Goal: Task Accomplishment & Management: Use online tool/utility

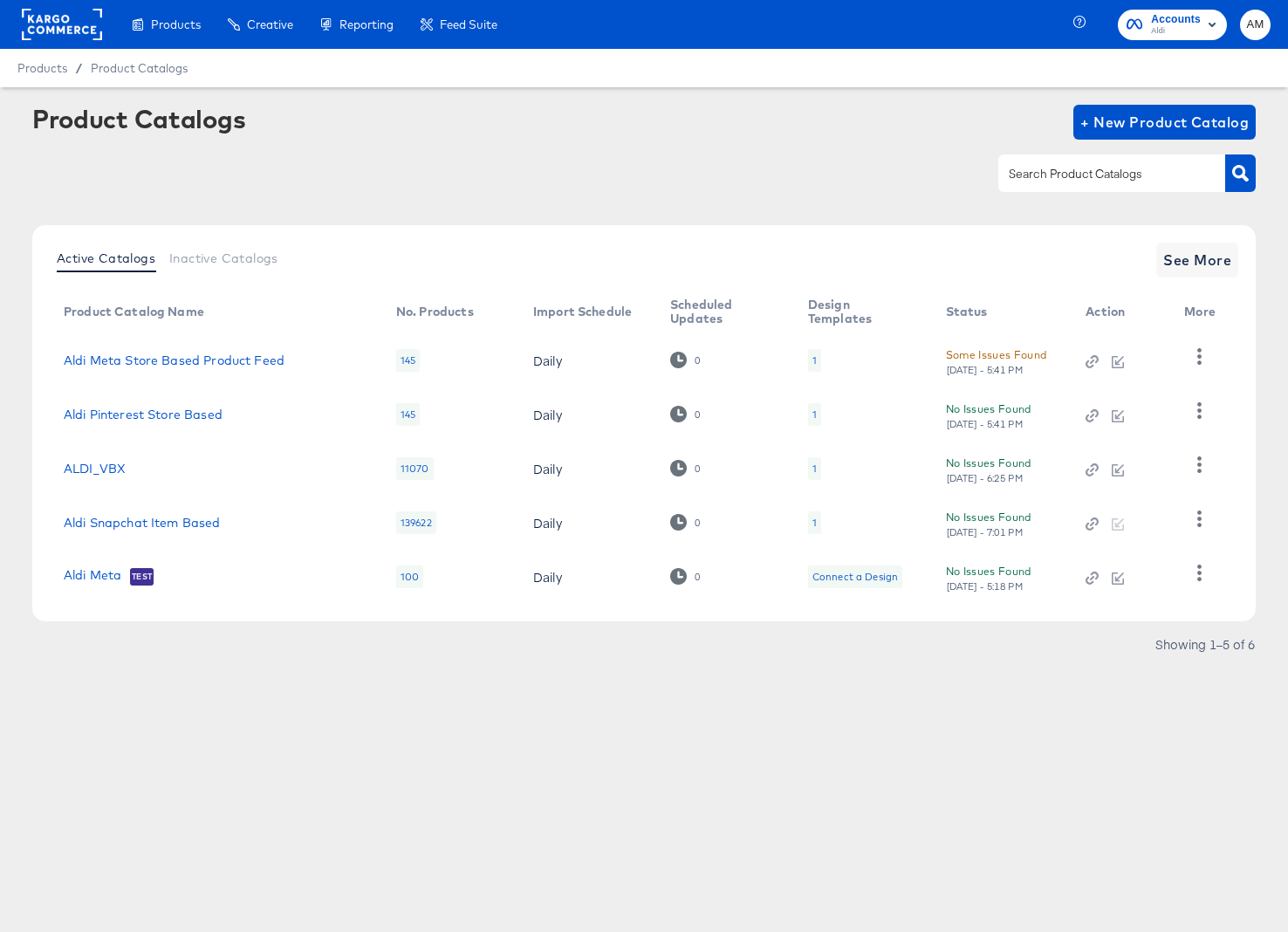
click at [57, 28] on rect at bounding box center [62, 24] width 80 height 32
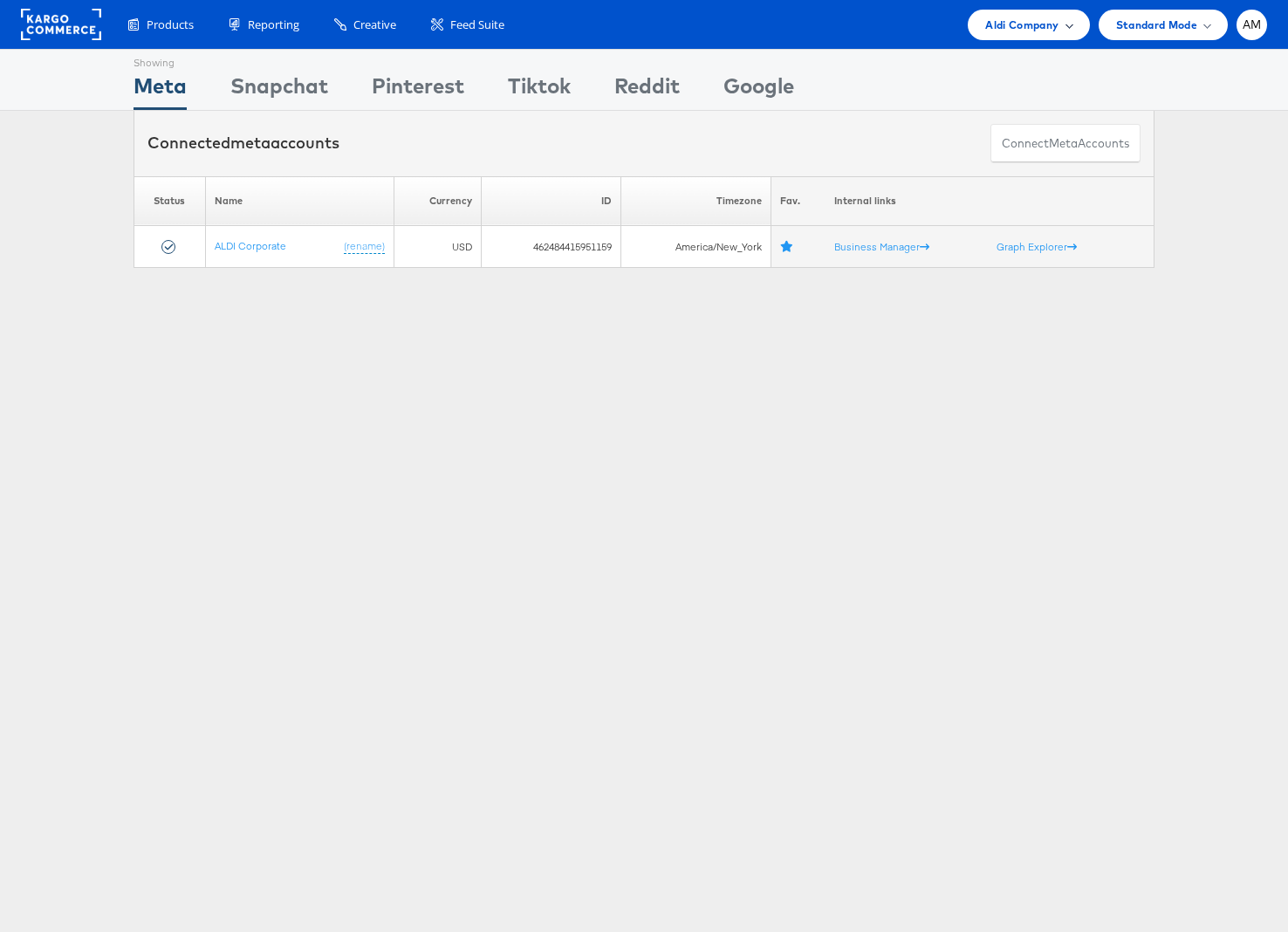
click at [994, 29] on span "Aldi Company" at bounding box center [1021, 24] width 74 height 18
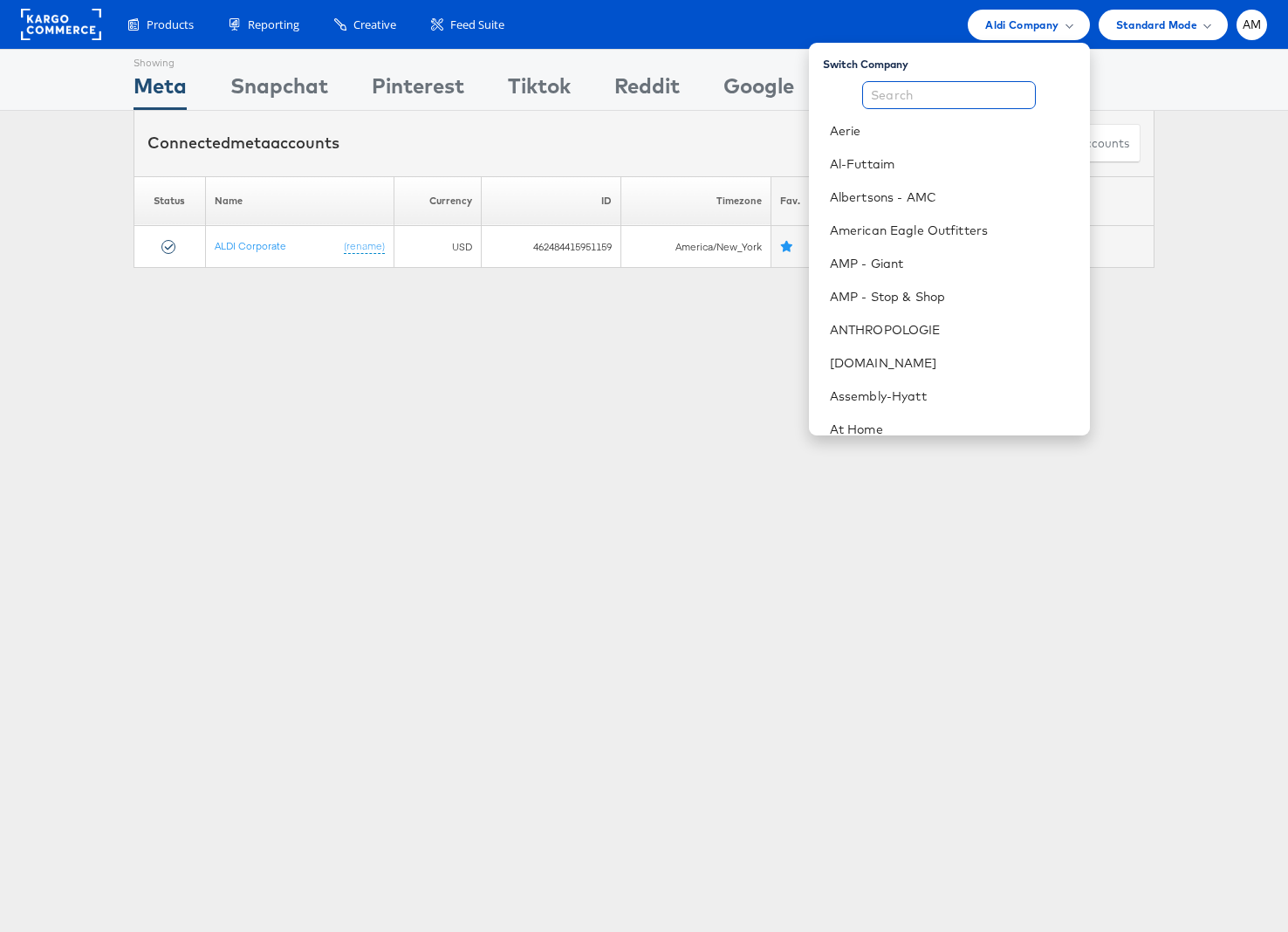
click at [926, 93] on input "text" at bounding box center [950, 95] width 174 height 28
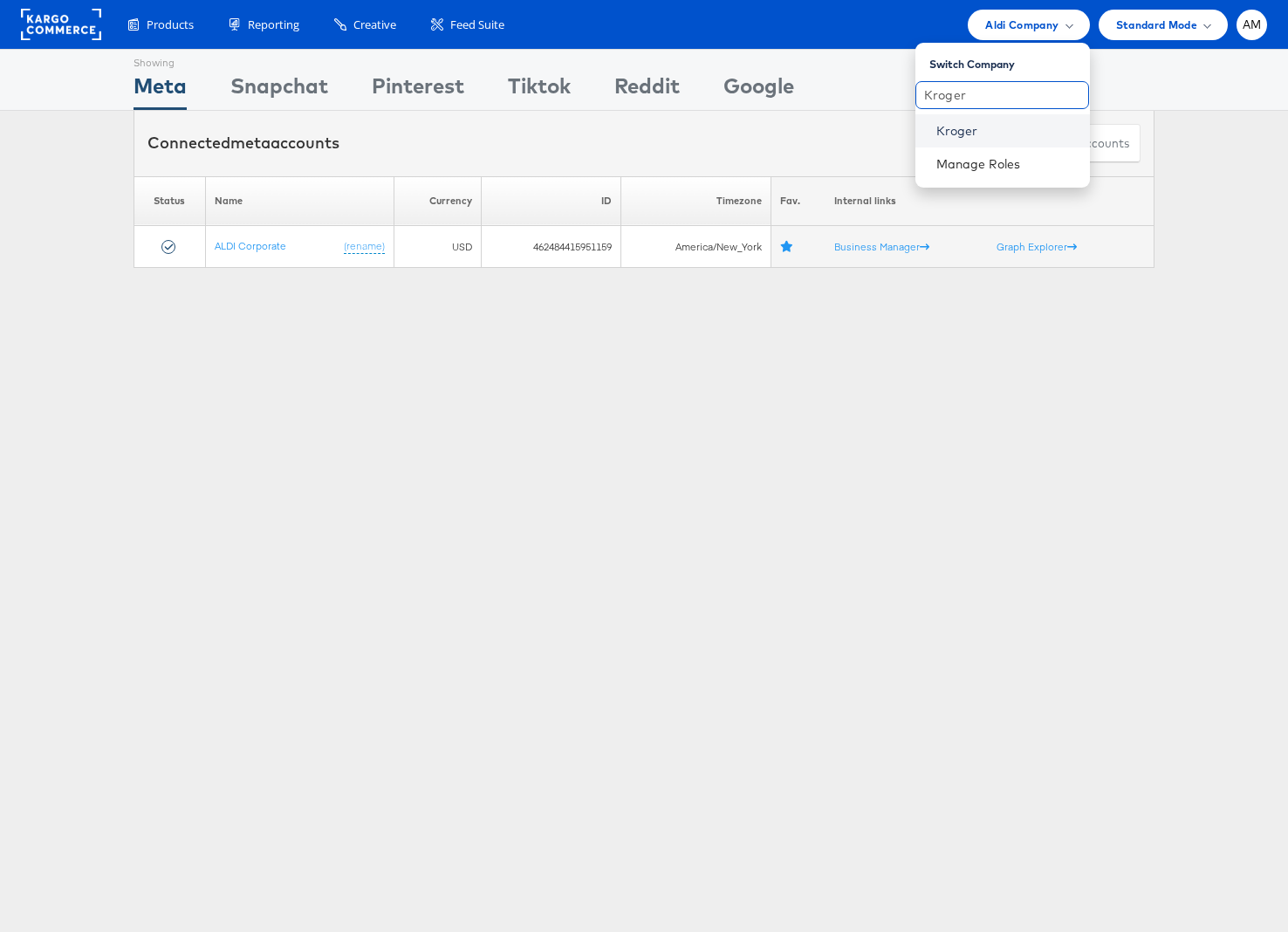
type input "Kroger"
click at [971, 133] on link "Kroger" at bounding box center [1006, 131] width 140 height 17
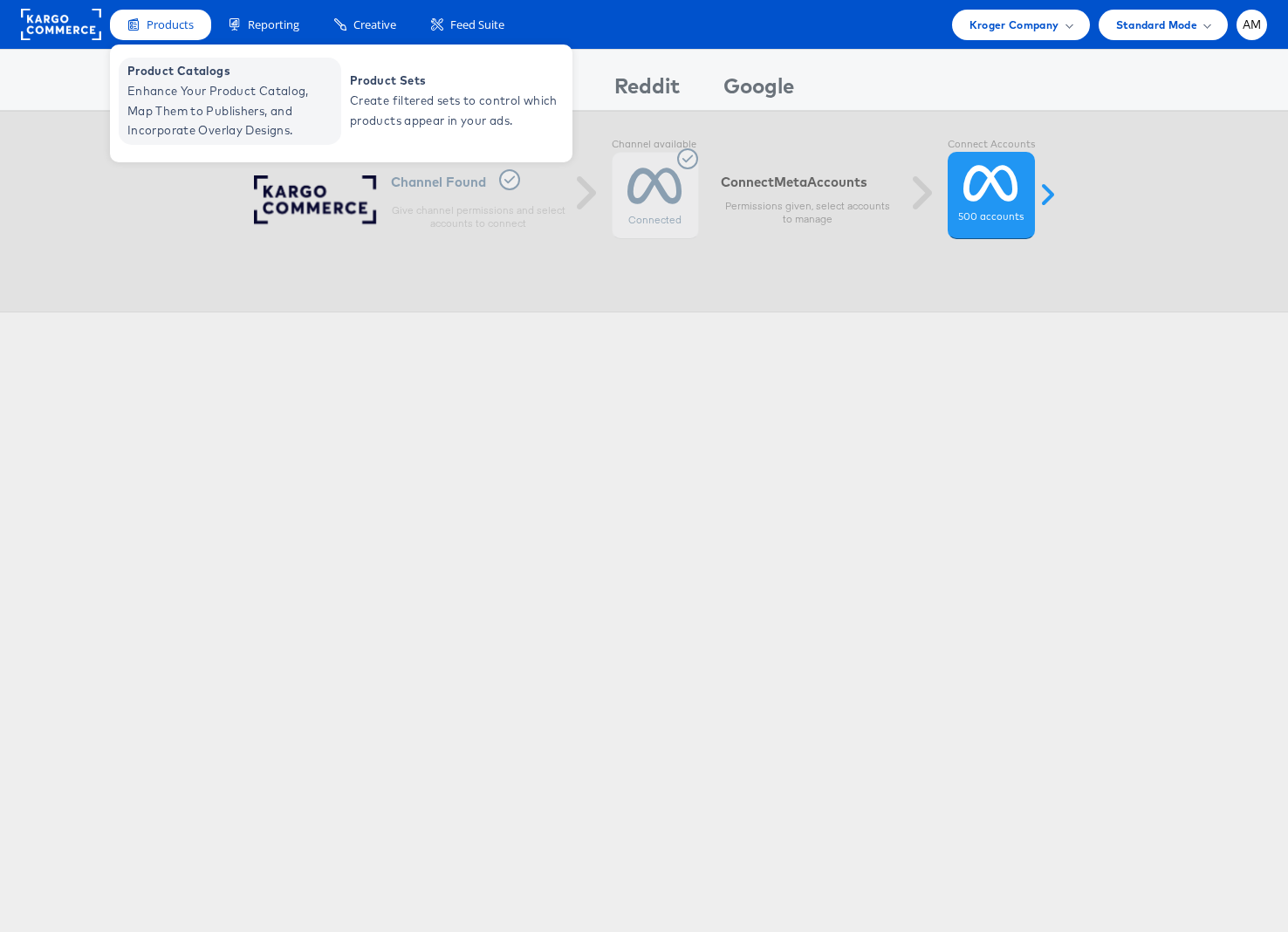
click at [174, 75] on span "Product Catalogs" at bounding box center [231, 71] width 209 height 20
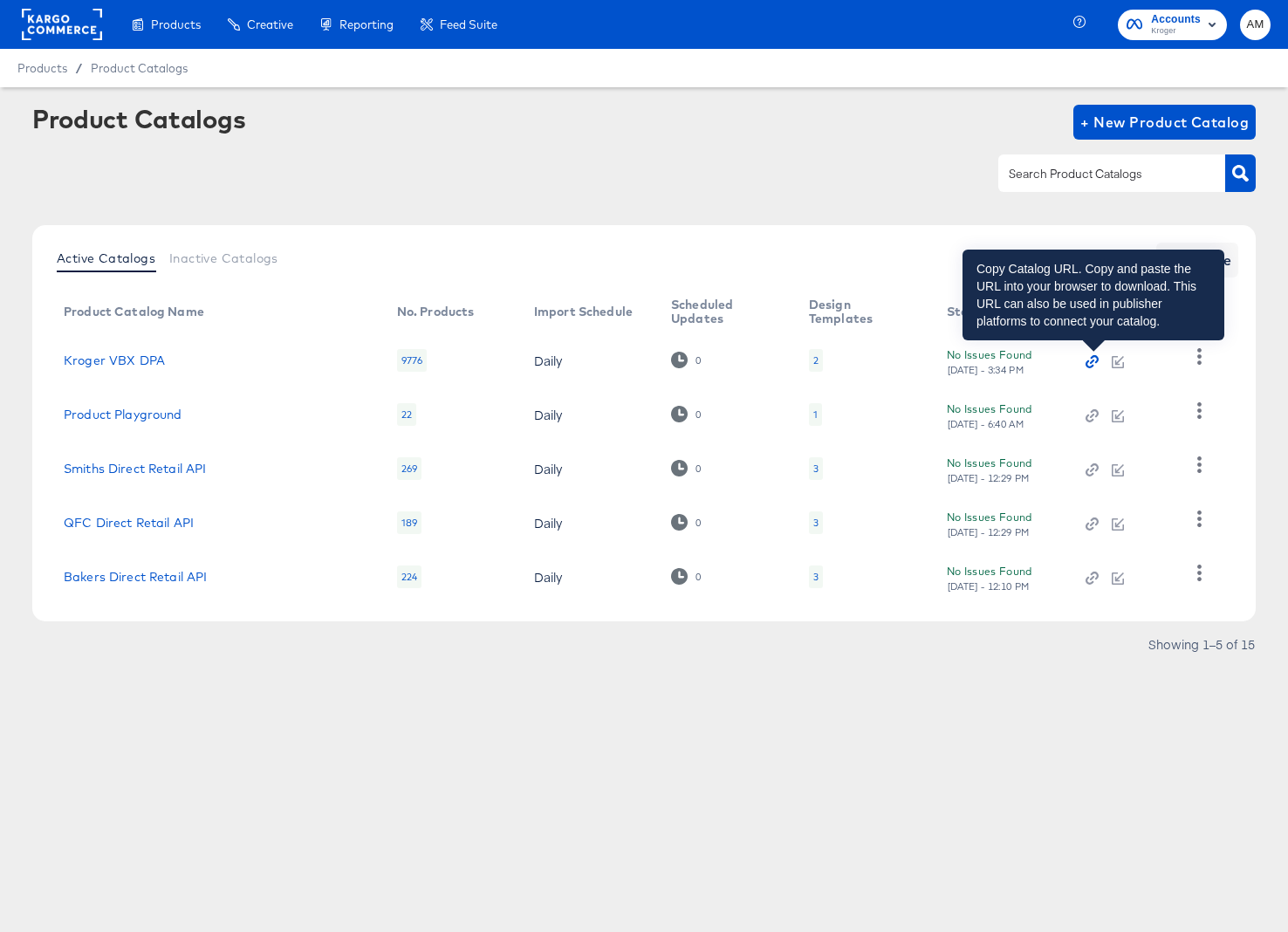
click at [1092, 361] on icon "button" at bounding box center [1092, 361] width 5 height 5
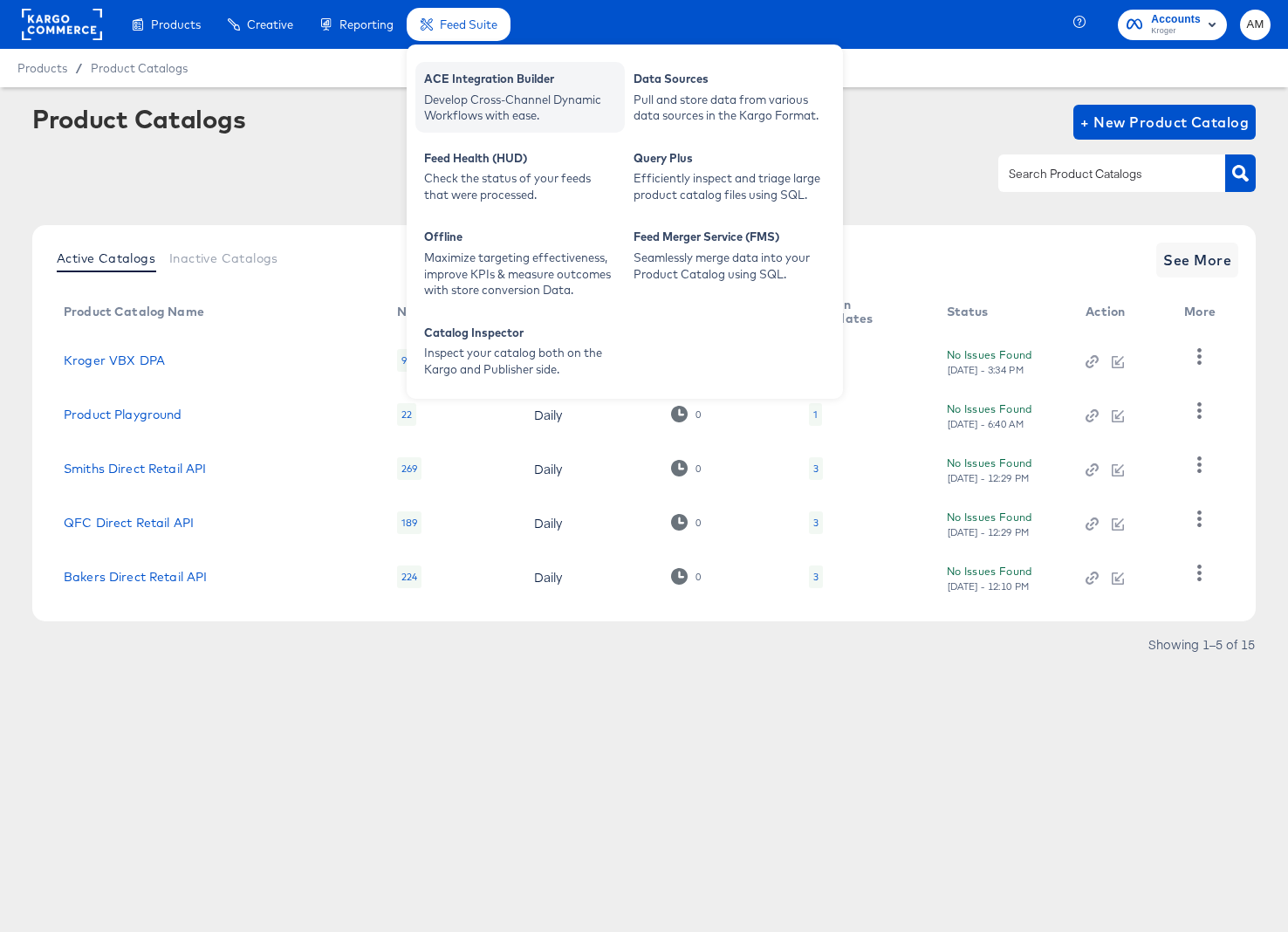
click at [466, 87] on div "ACE Integration Builder" at bounding box center [519, 81] width 192 height 21
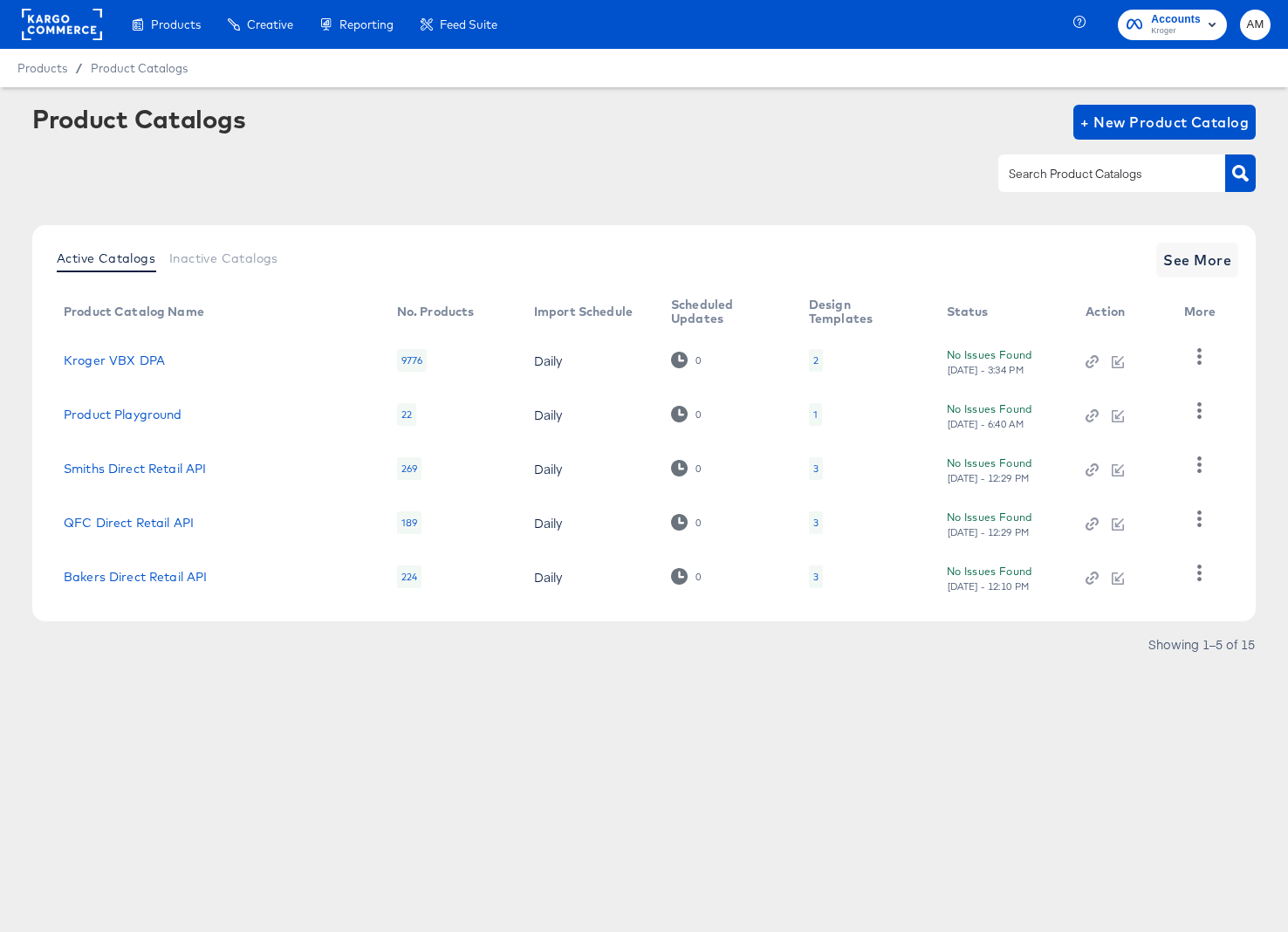
click at [290, 185] on div at bounding box center [644, 173] width 1223 height 39
click at [52, 24] on rect at bounding box center [62, 24] width 80 height 32
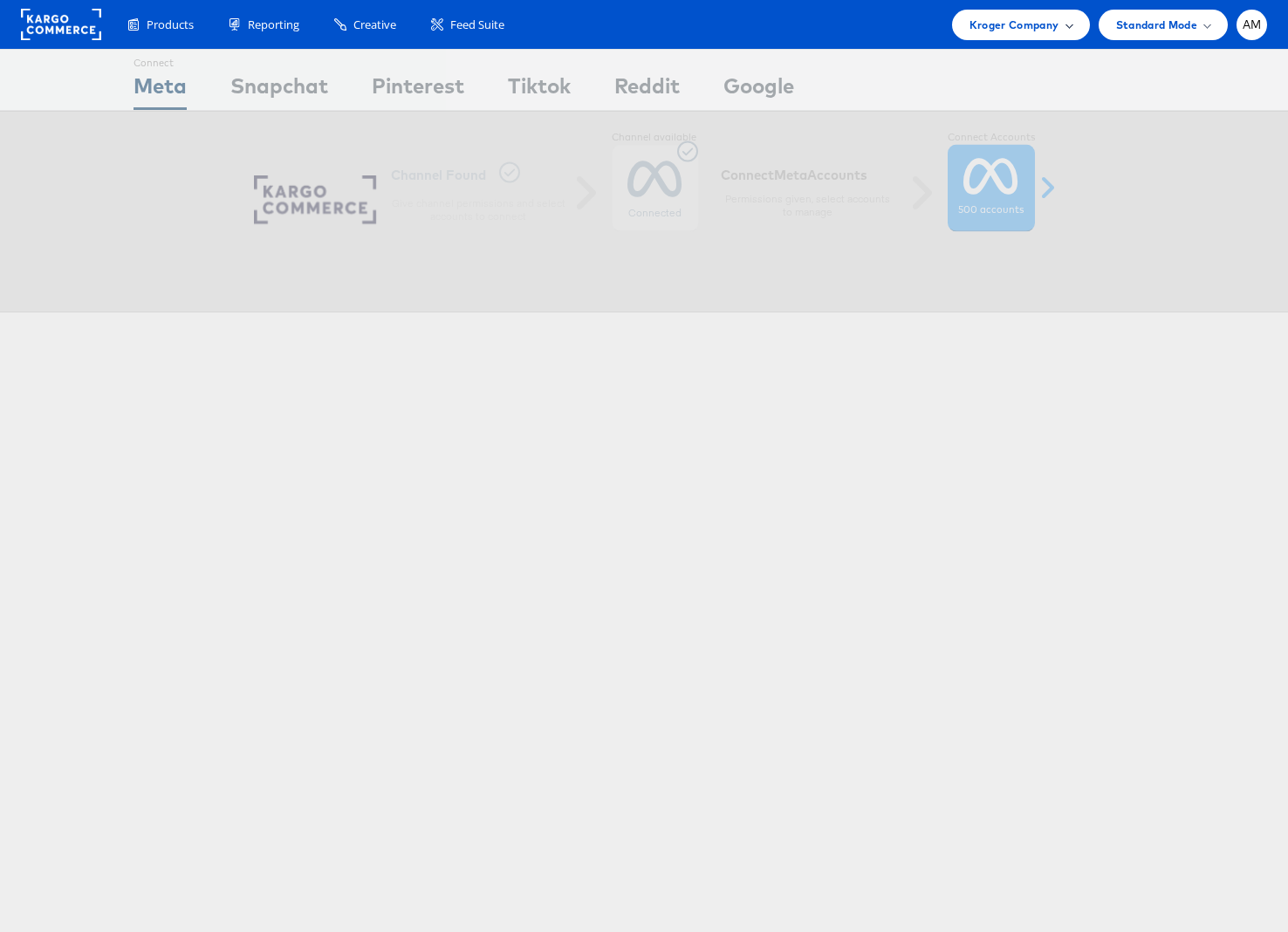
click at [985, 38] on div "Kroger Company" at bounding box center [1021, 25] width 138 height 31
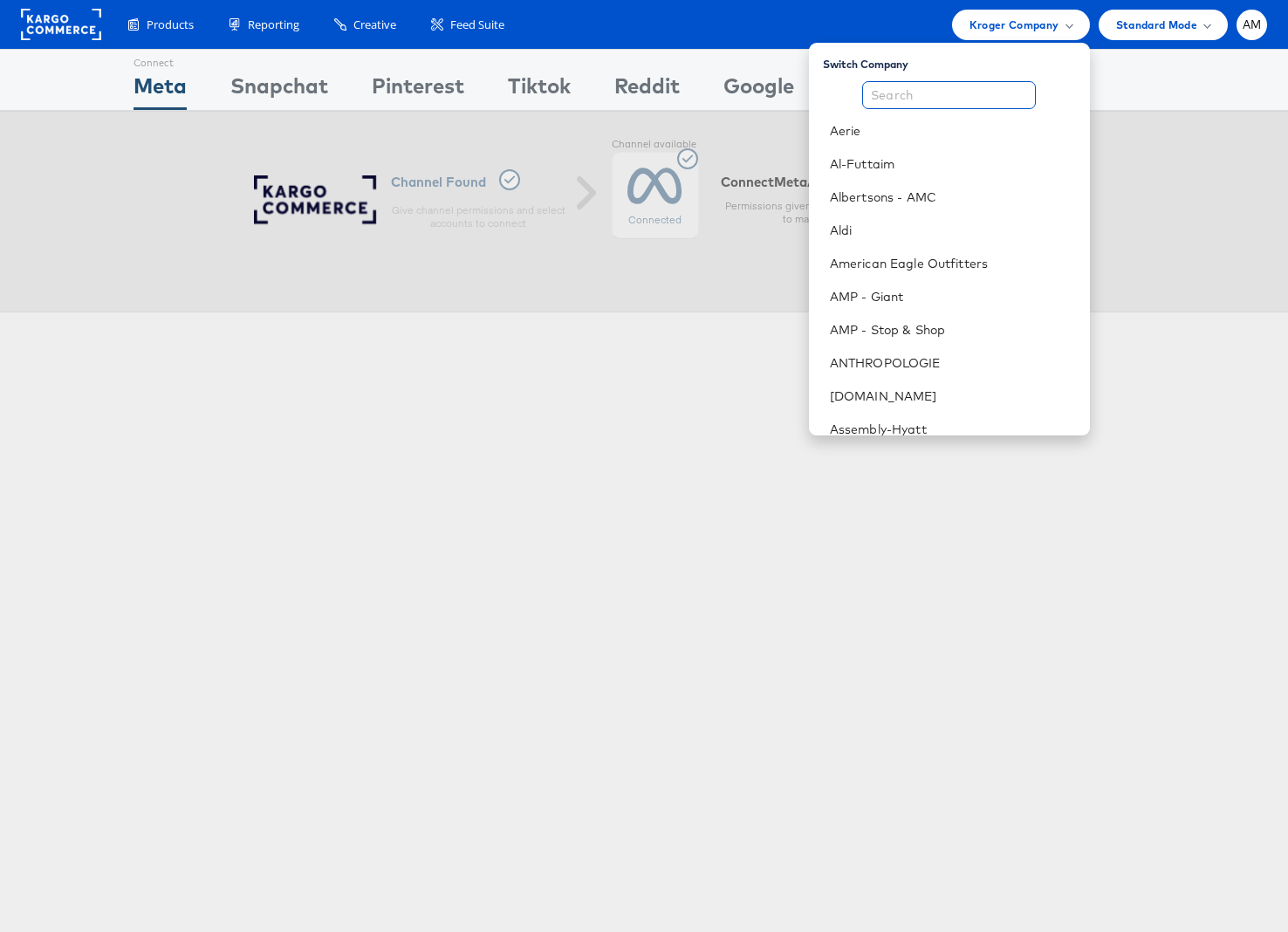
click at [945, 95] on input "text" at bounding box center [950, 95] width 174 height 28
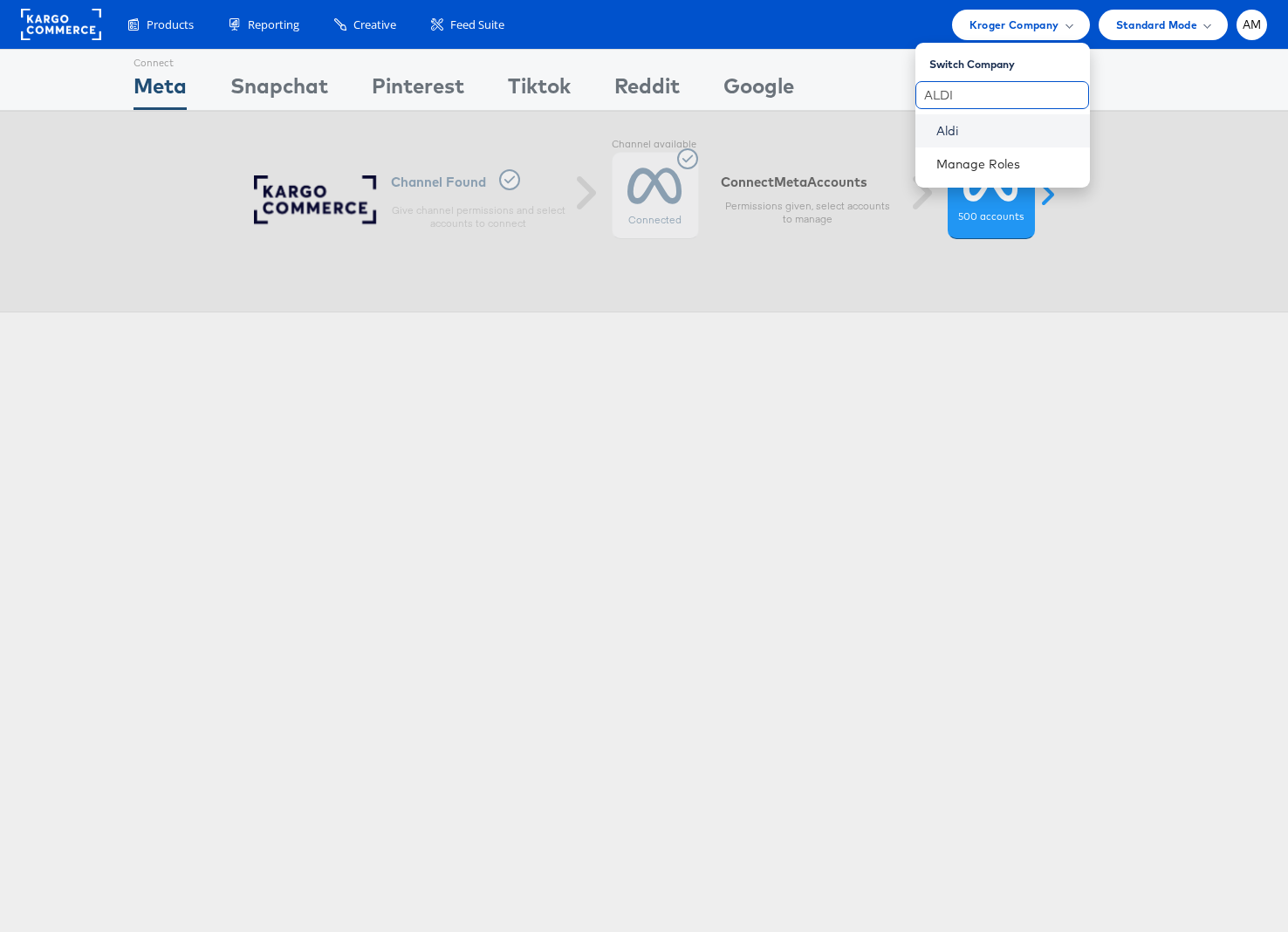
type input "ALDI"
click at [962, 138] on link "Aldi" at bounding box center [1006, 131] width 140 height 17
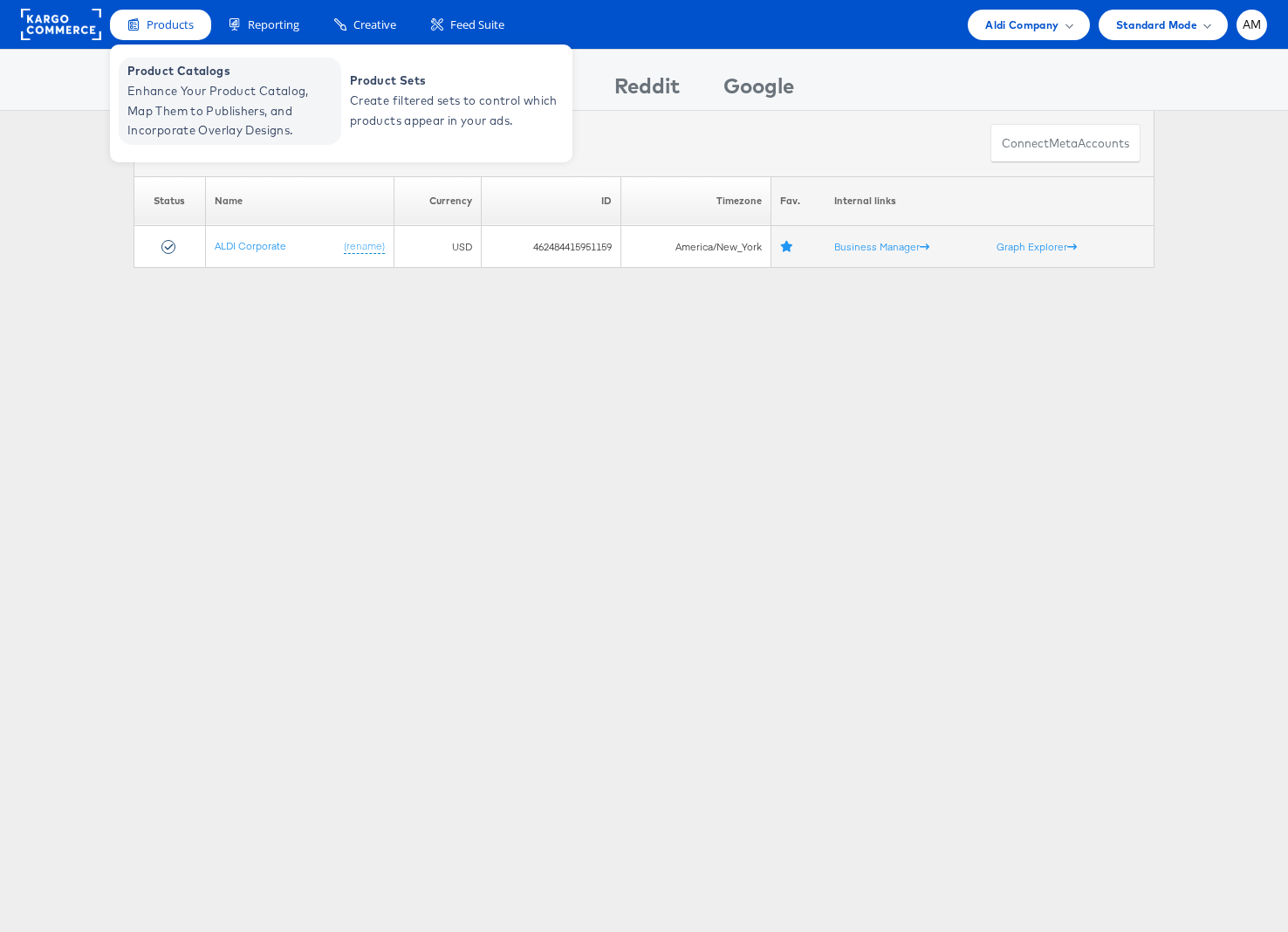
click at [177, 74] on span "Product Catalogs" at bounding box center [231, 71] width 209 height 20
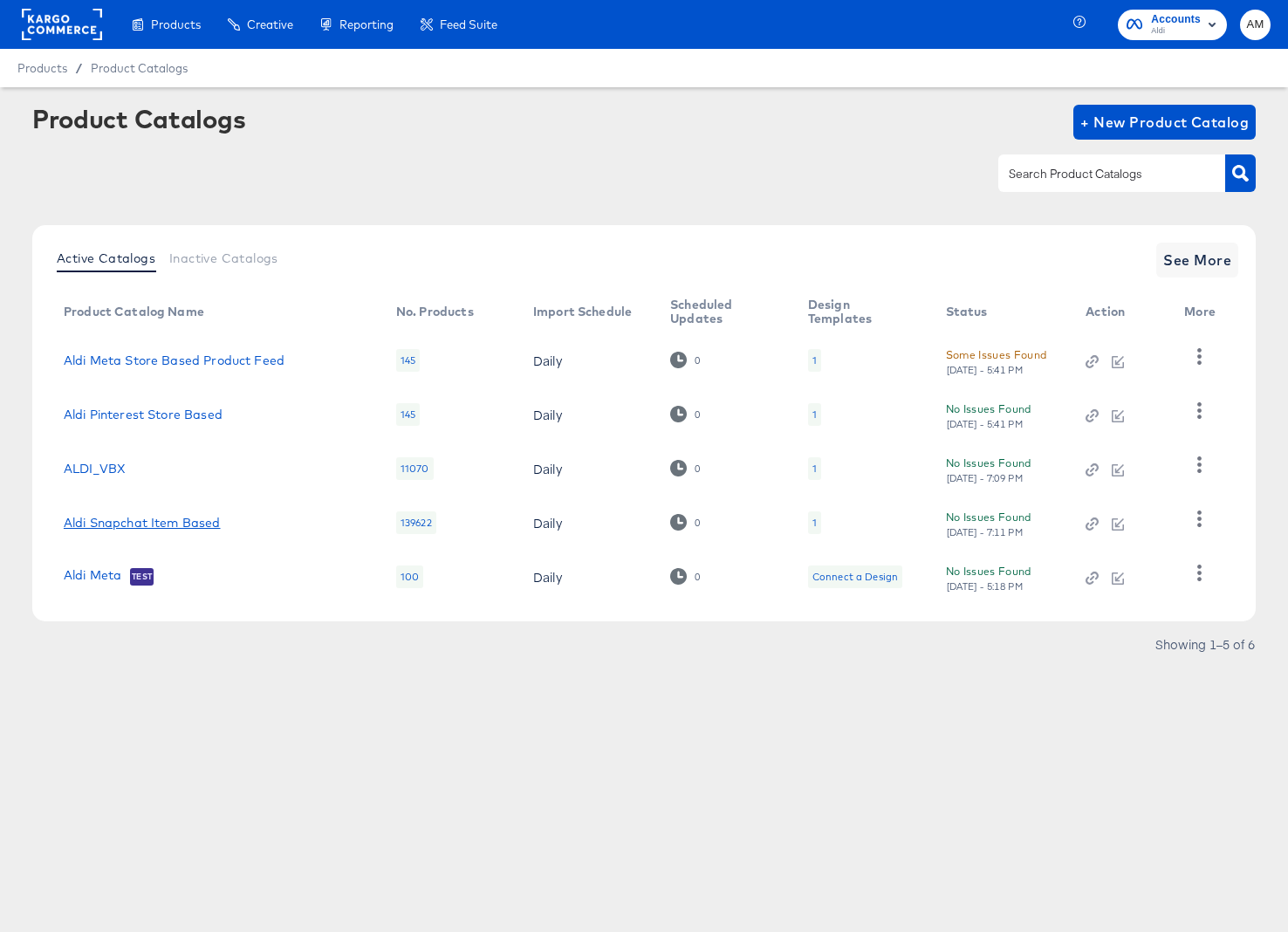
click at [186, 519] on link "Aldi Snapchat Item Based" at bounding box center [142, 522] width 157 height 14
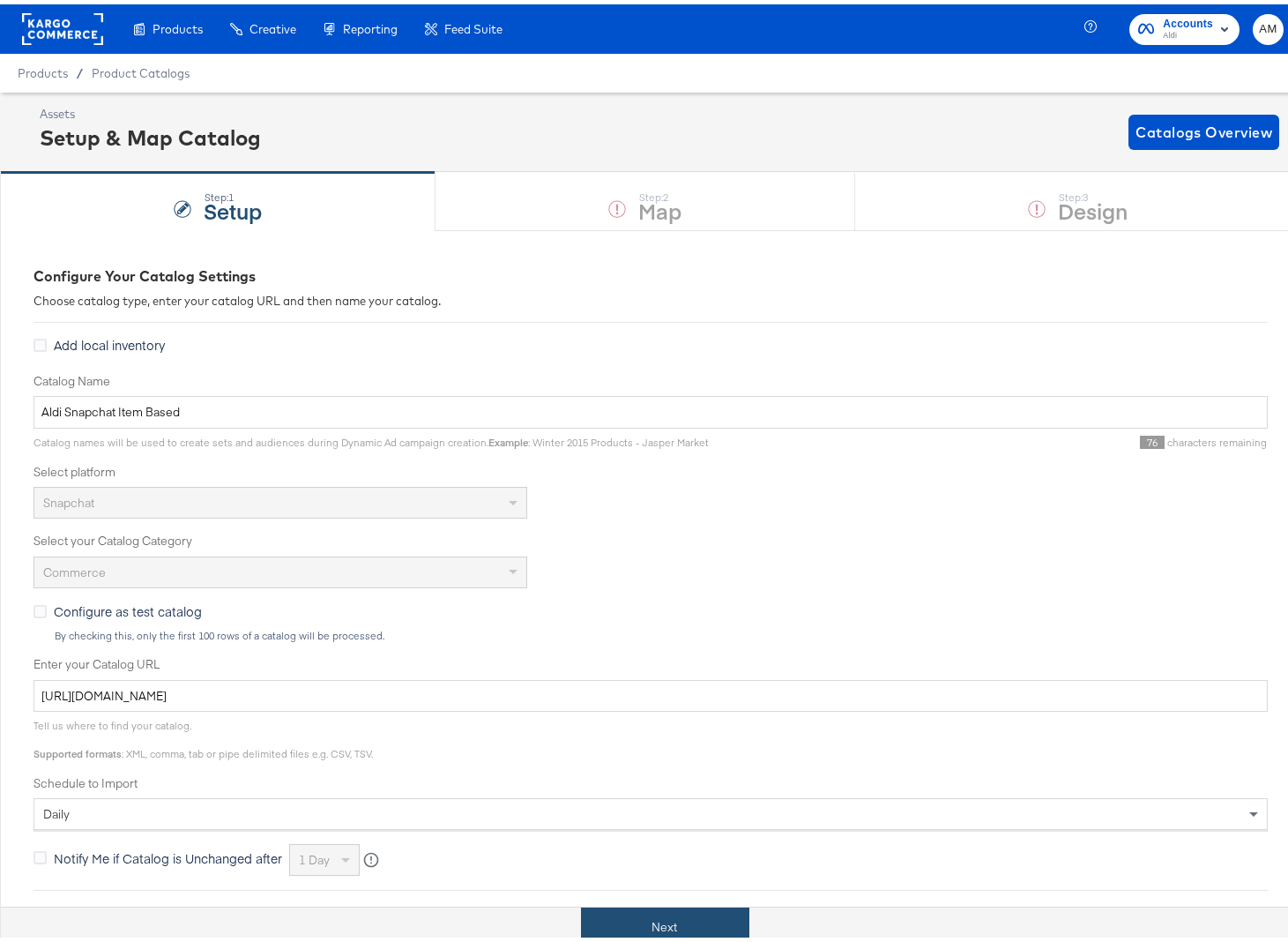
click at [660, 928] on button "Next" at bounding box center [665, 922] width 168 height 40
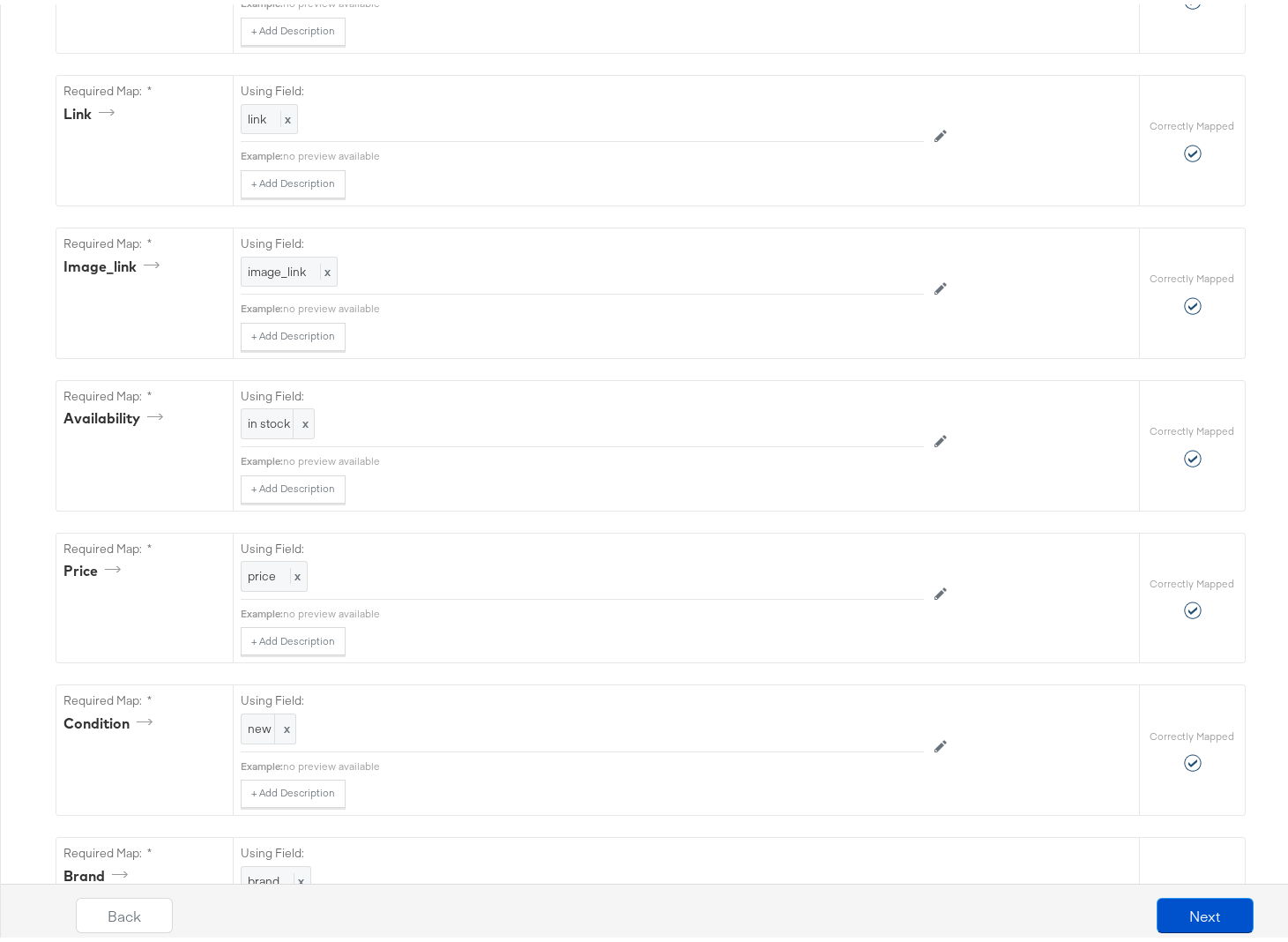
scroll to position [1536, 0]
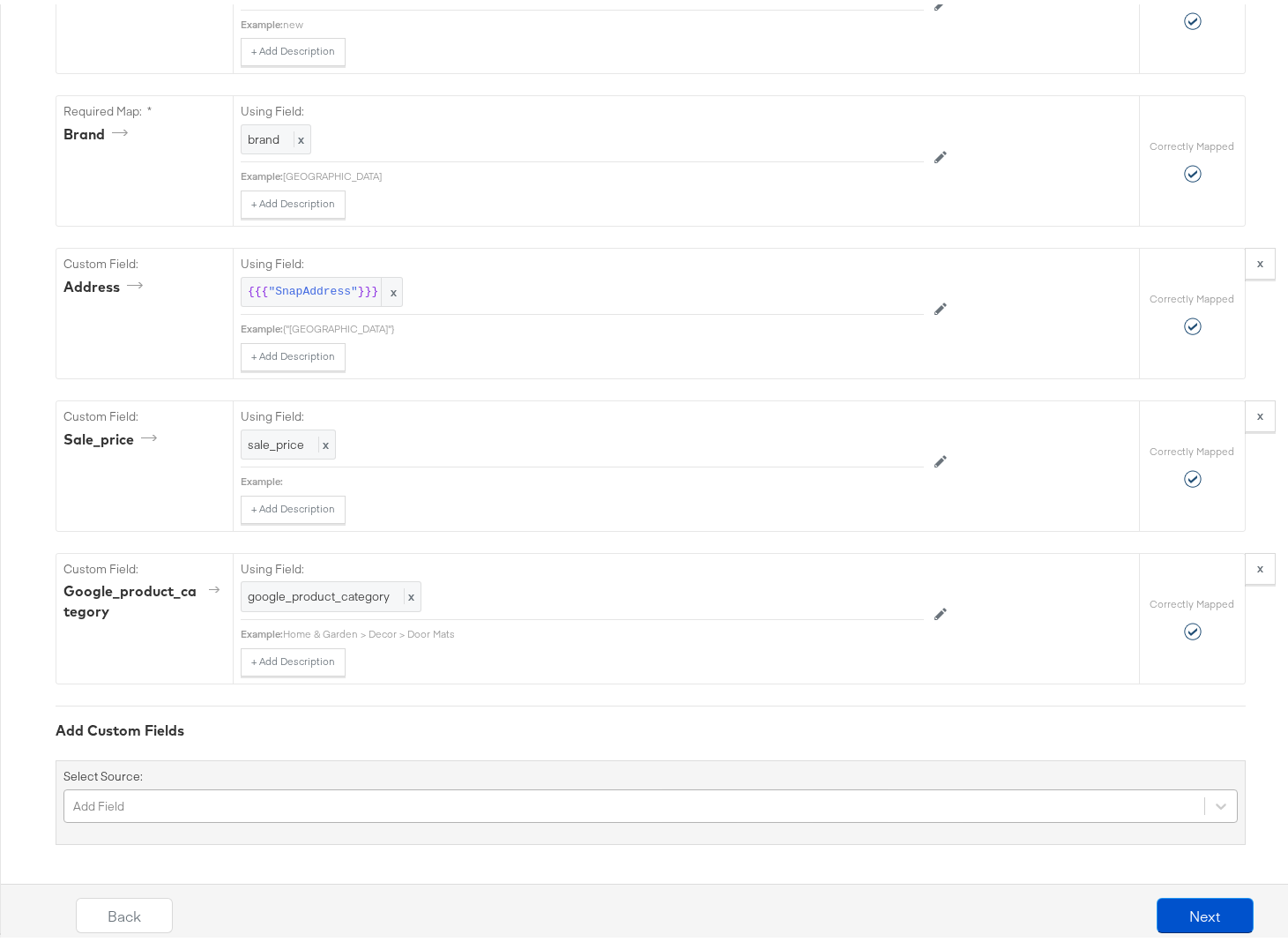
click at [191, 796] on div "Add Field" at bounding box center [650, 801] width 1174 height 34
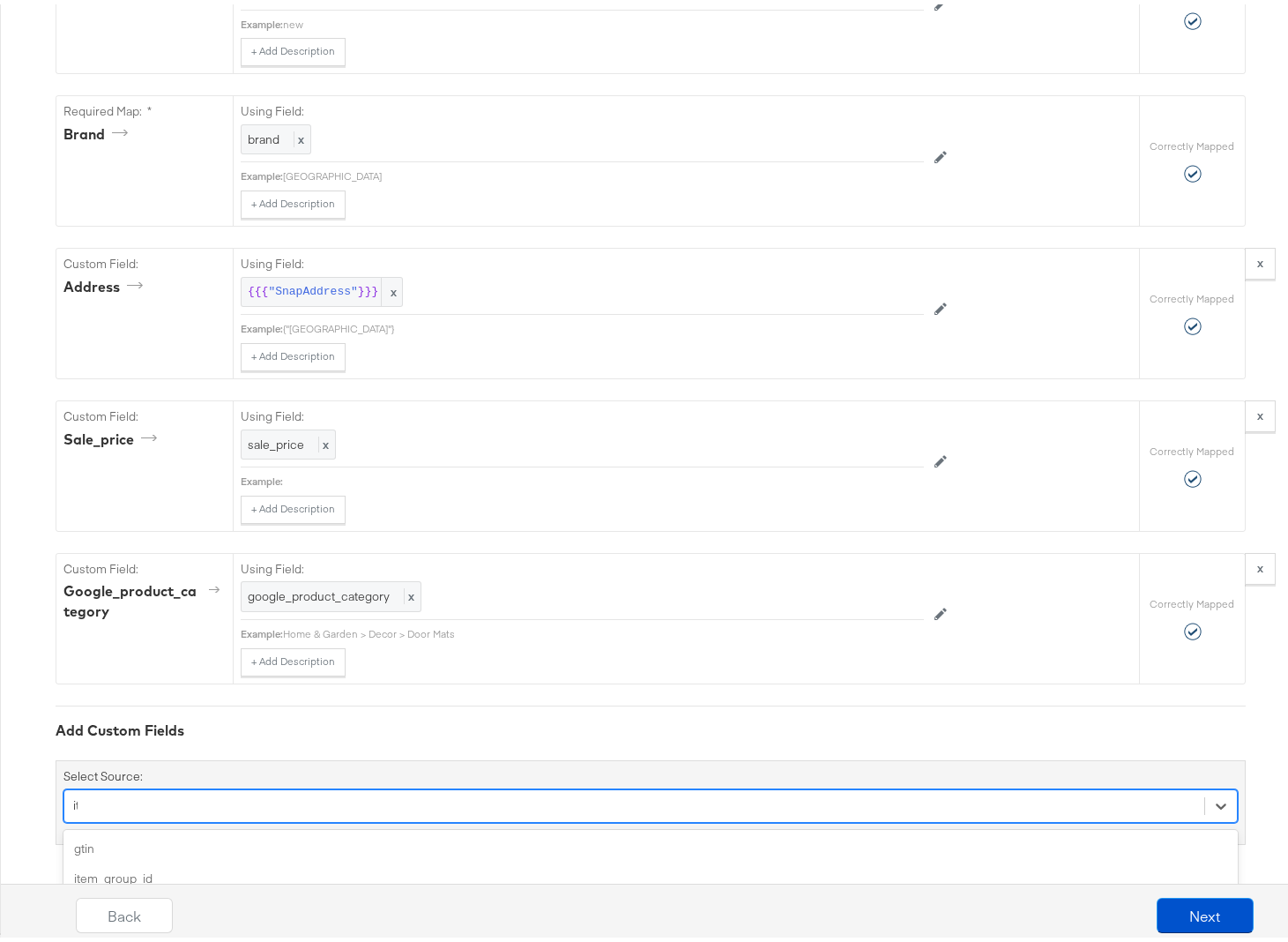
type input "item"
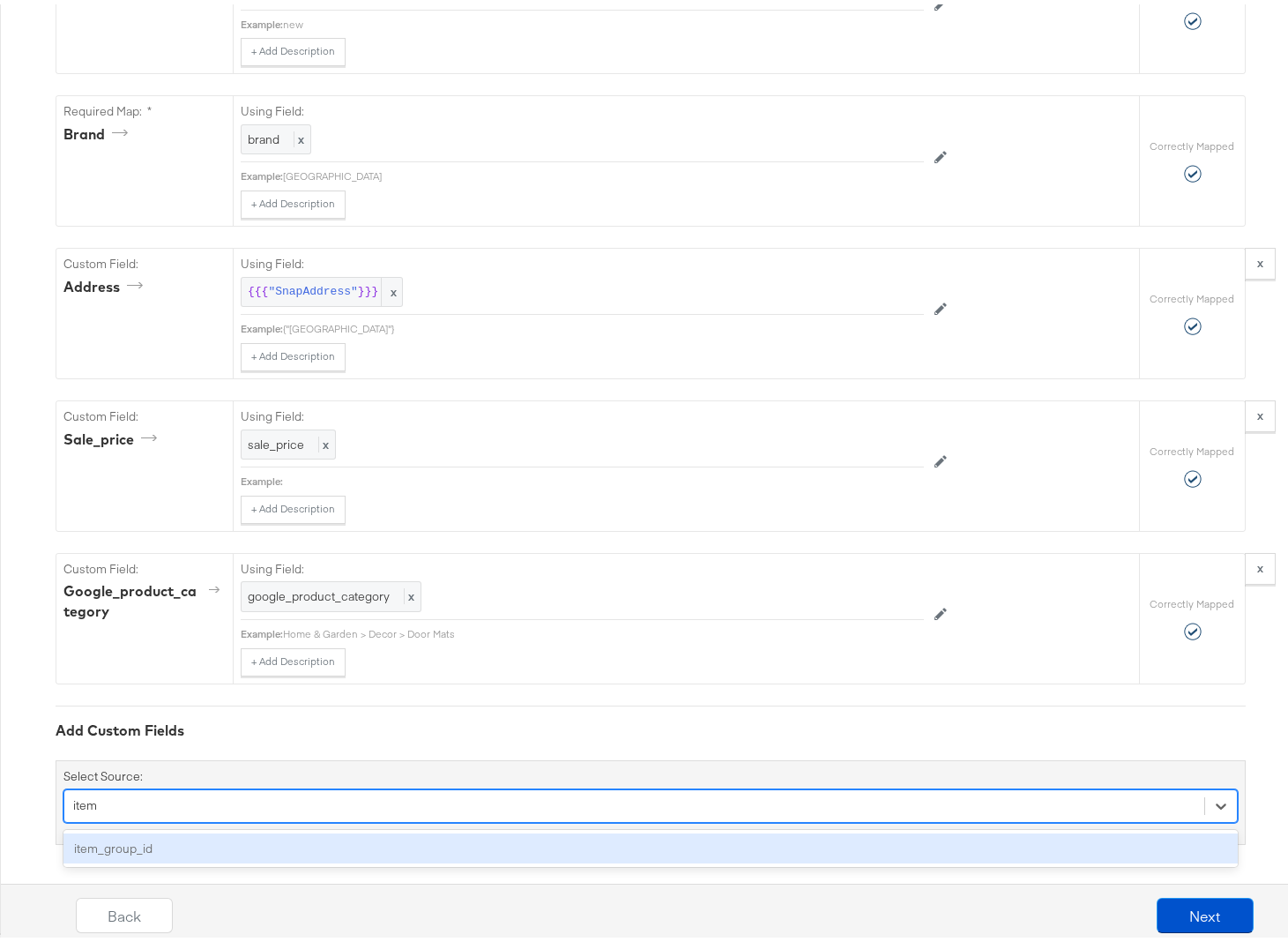
click at [119, 842] on div "item_group_id" at bounding box center [650, 844] width 1174 height 31
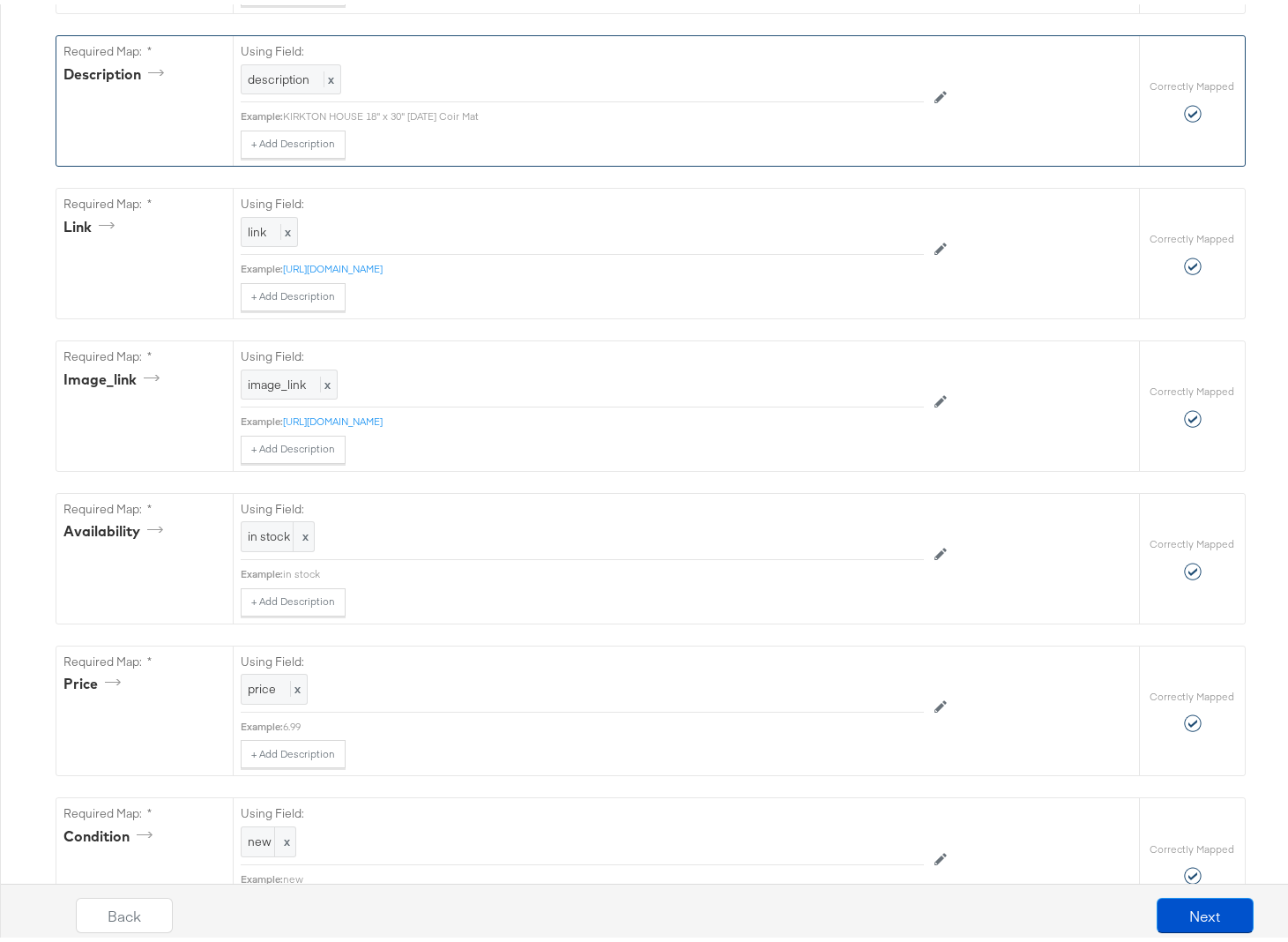
scroll to position [1688, 0]
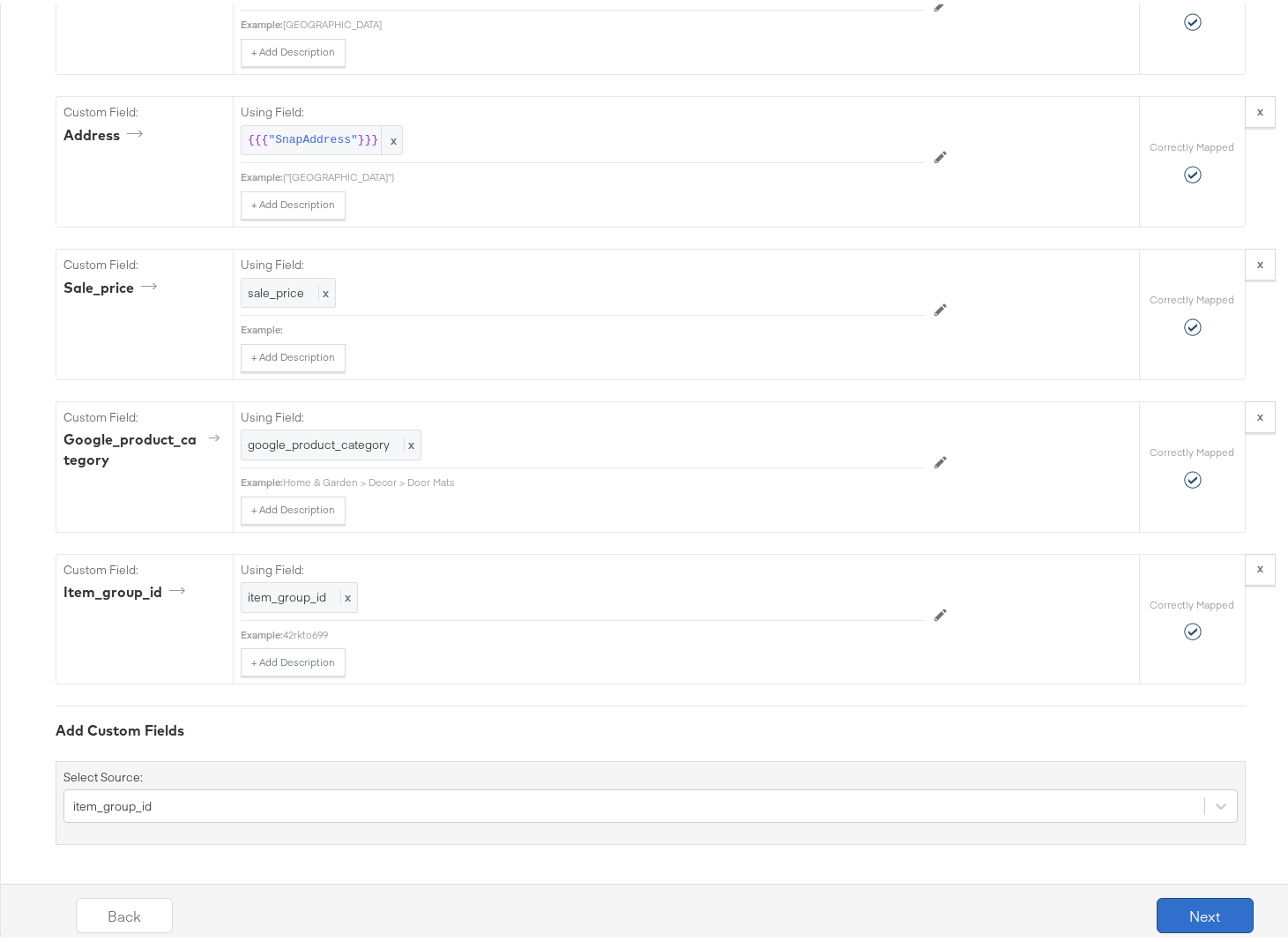
click at [1184, 913] on button "Next" at bounding box center [1205, 910] width 97 height 35
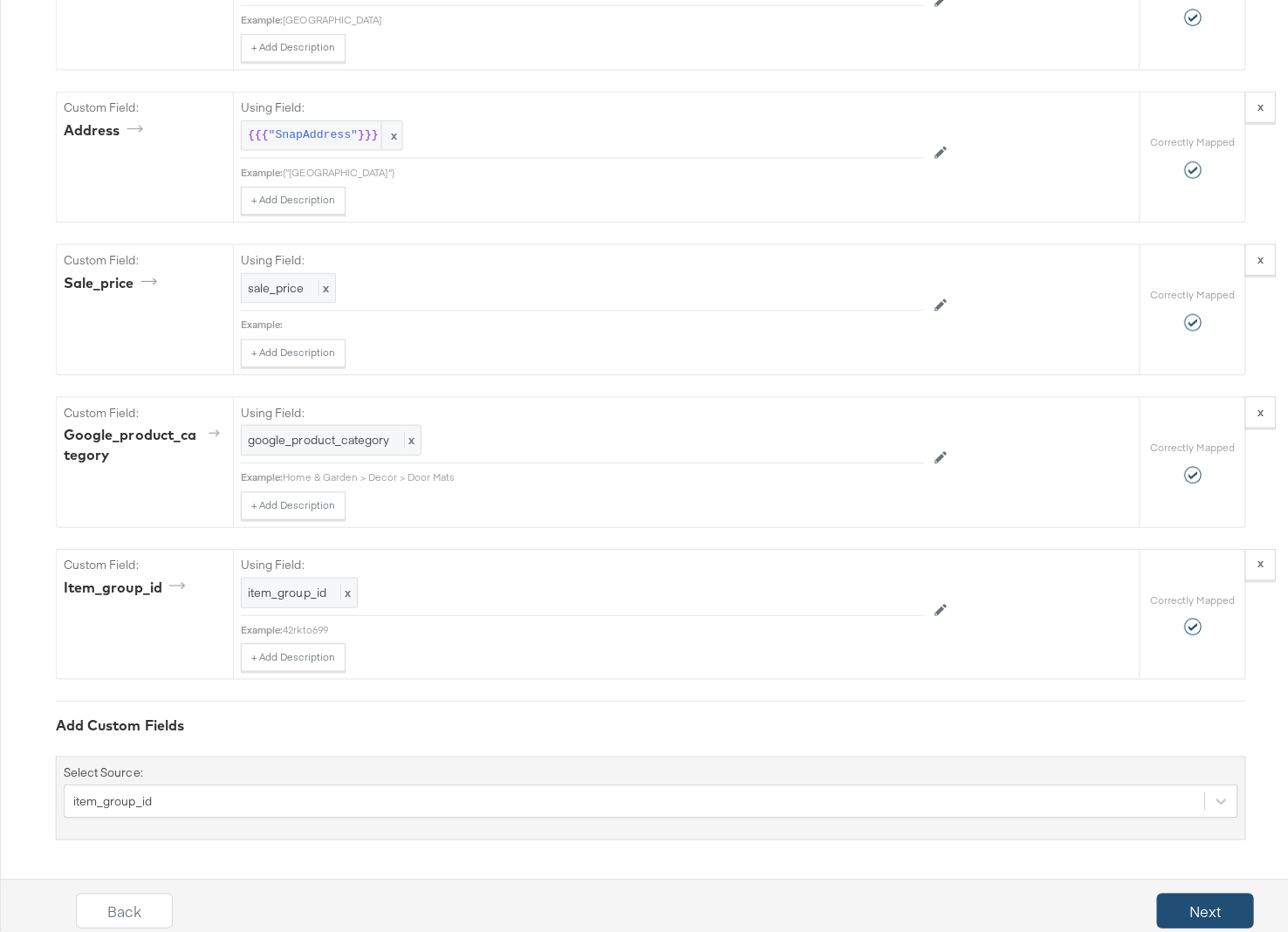
scroll to position [0, 0]
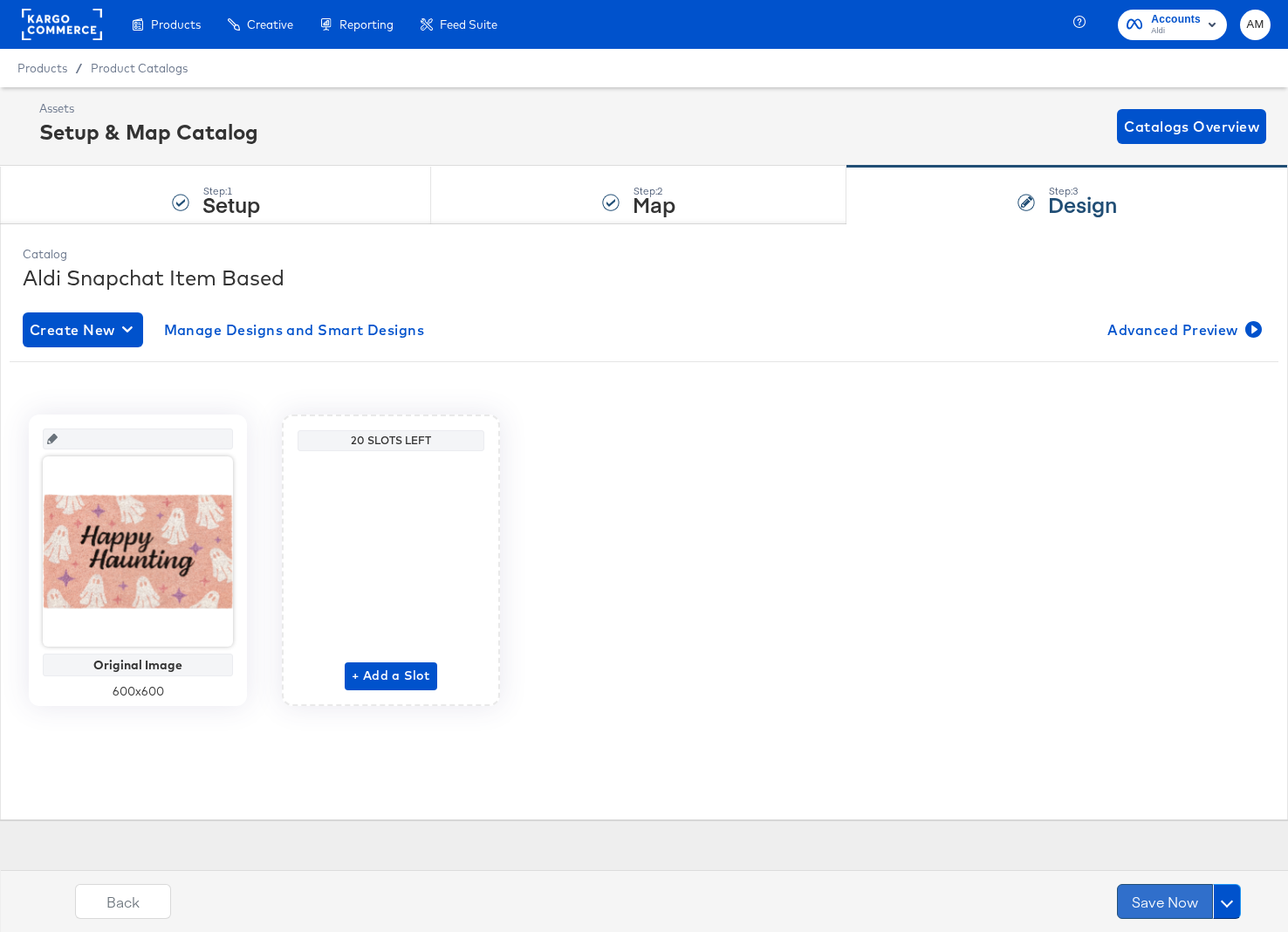
click at [1156, 901] on button "Save Now" at bounding box center [1165, 900] width 96 height 34
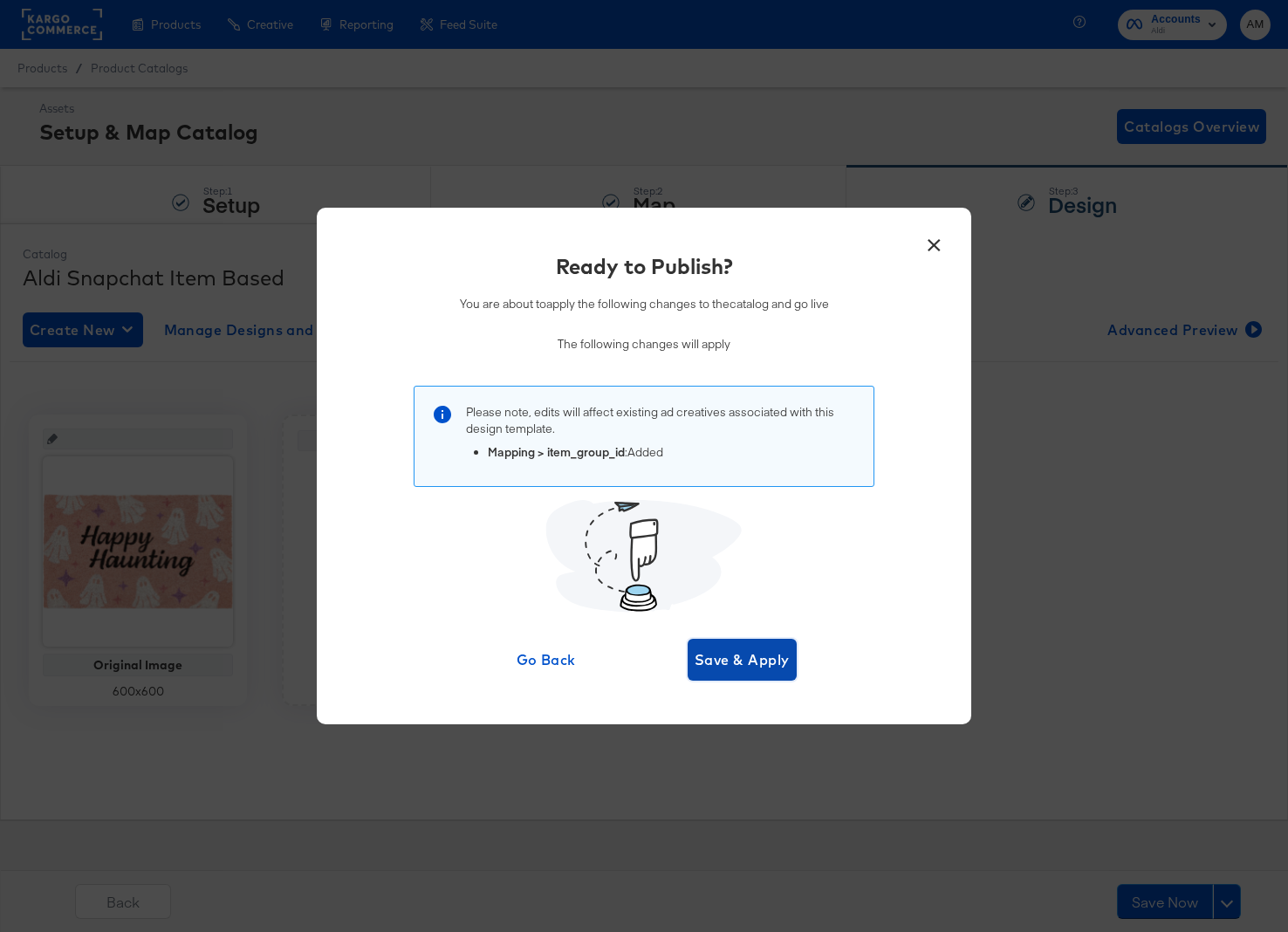
click at [733, 670] on span "Save & Apply" at bounding box center [741, 660] width 95 height 25
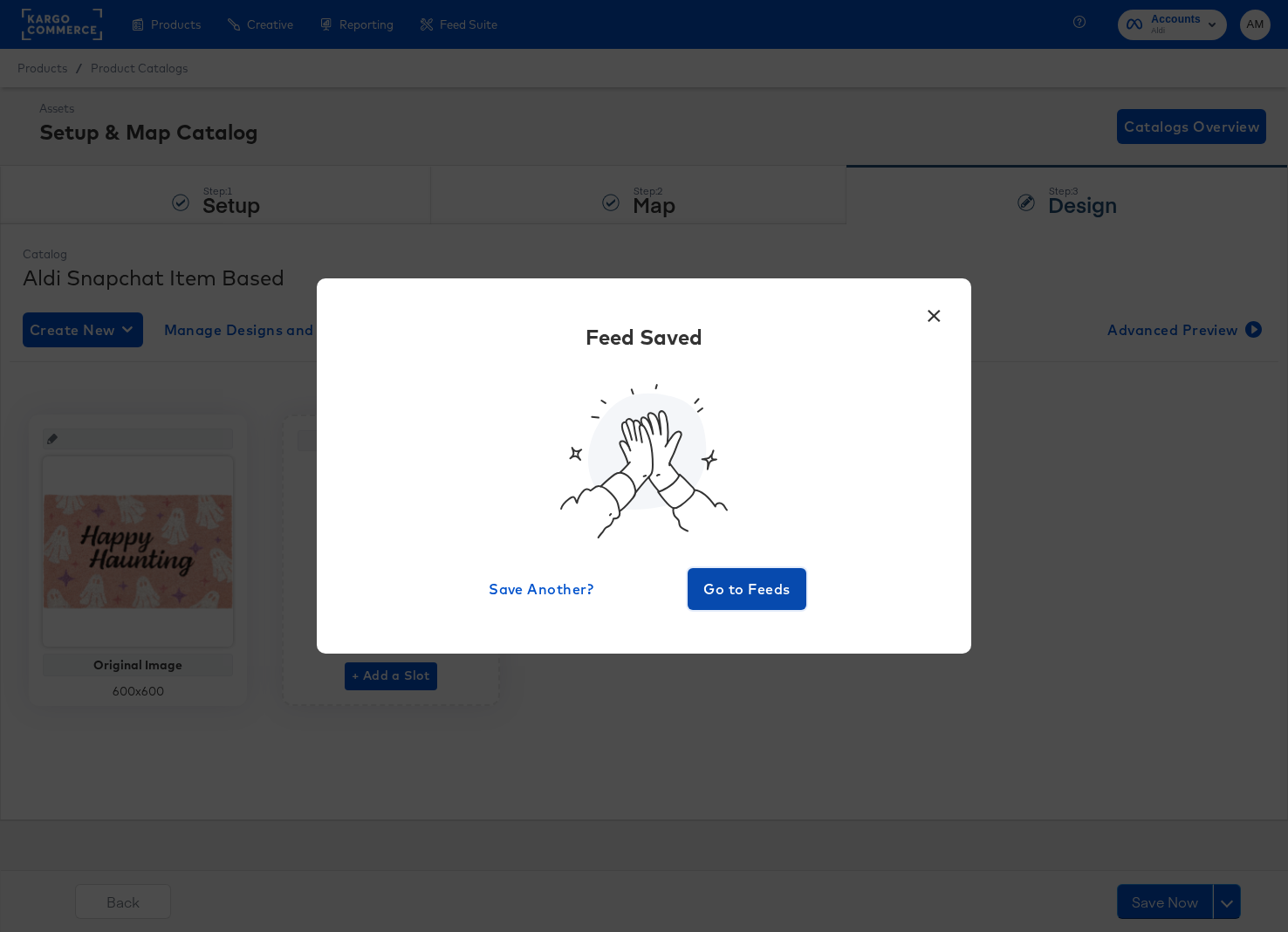
click at [733, 592] on span "Go to Feeds" at bounding box center [746, 589] width 104 height 25
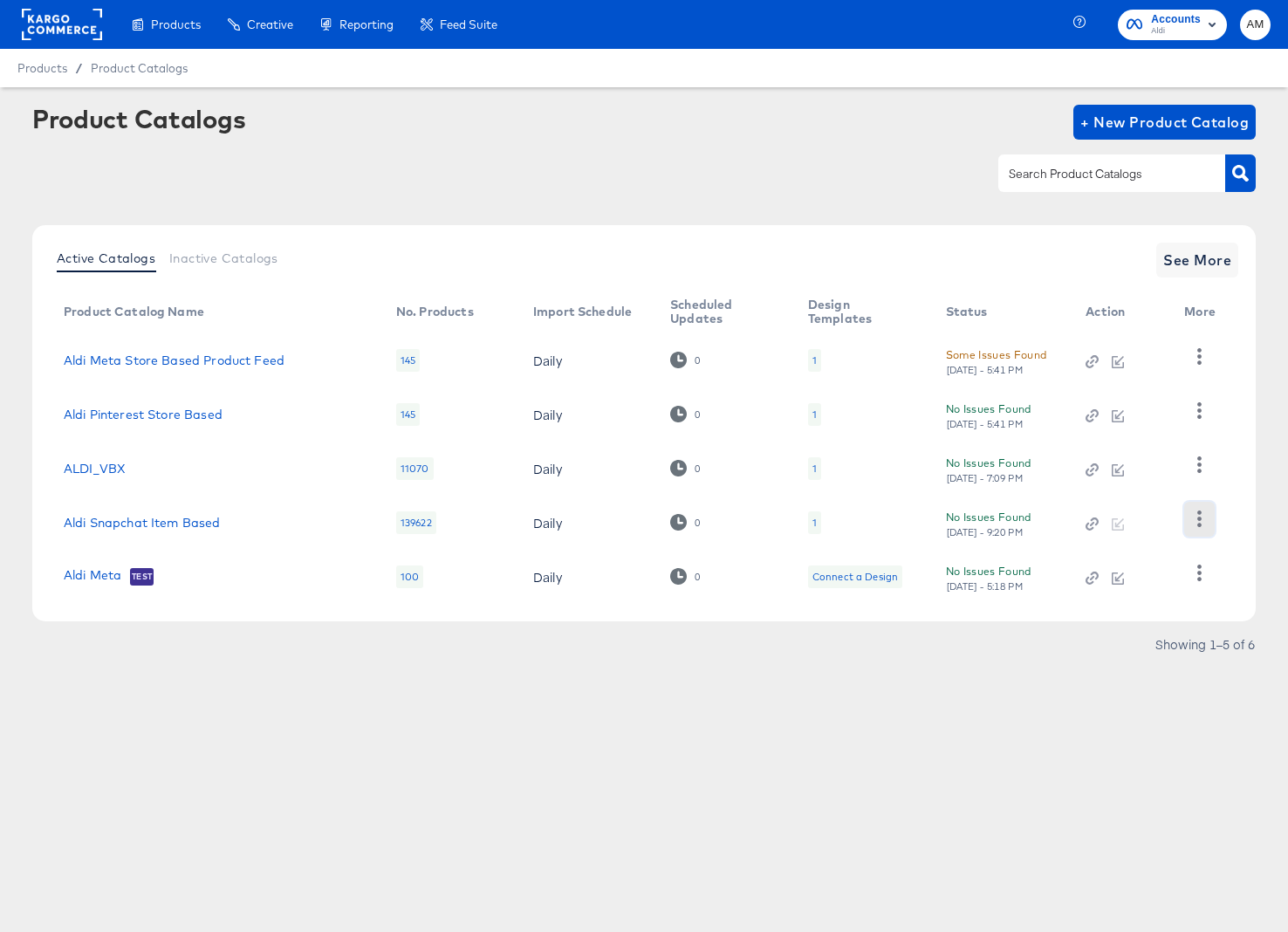
click at [1198, 523] on icon "button" at bounding box center [1199, 518] width 16 height 16
click at [900, 743] on div "Products Creative Reporting Feed Suite Accounts Aldi AM Products / Product Cata…" at bounding box center [644, 466] width 1288 height 932
click at [153, 523] on link "Aldi Snapchat Item Based" at bounding box center [142, 522] width 157 height 14
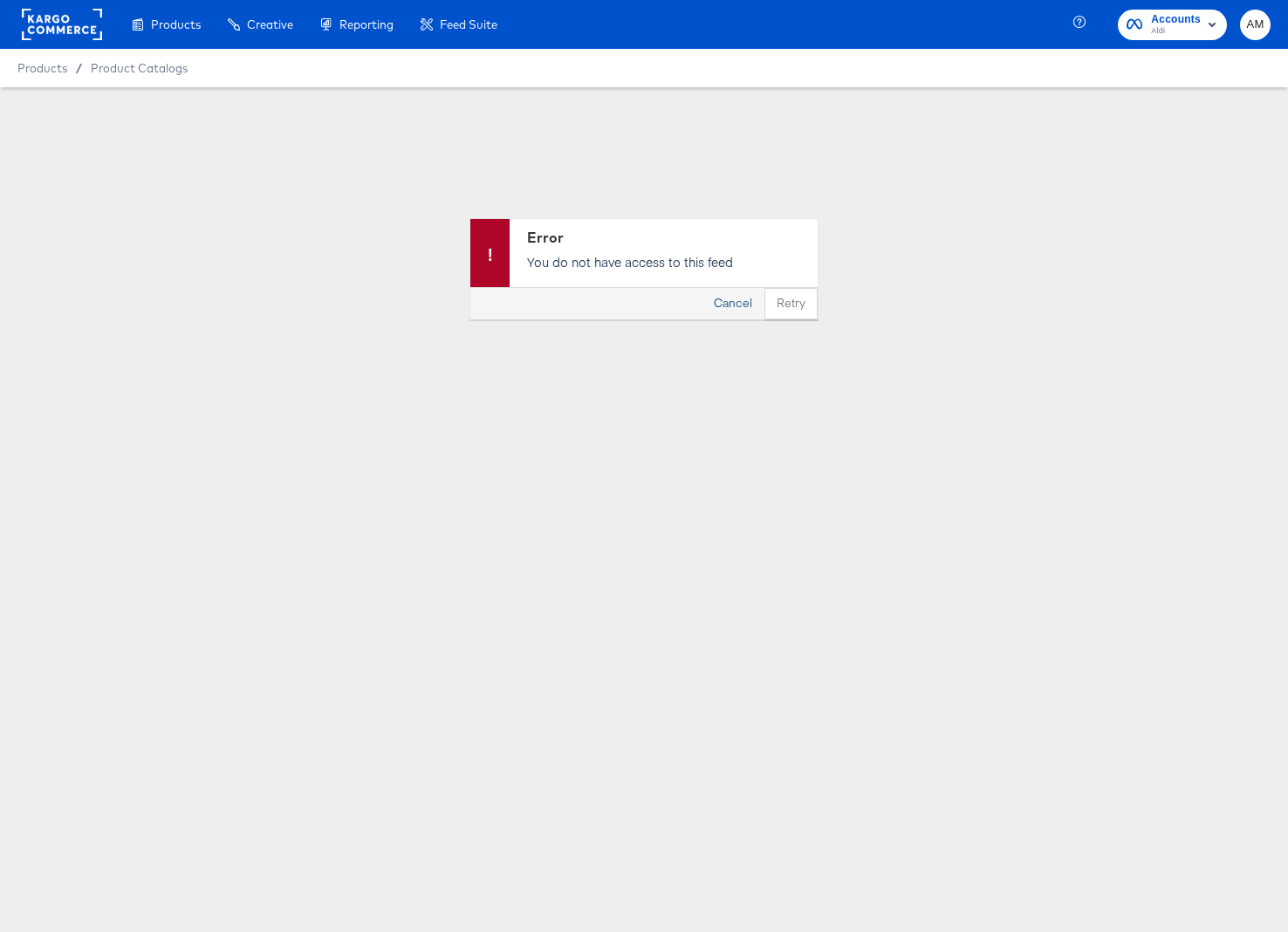
click at [725, 301] on button "Cancel" at bounding box center [733, 303] width 63 height 32
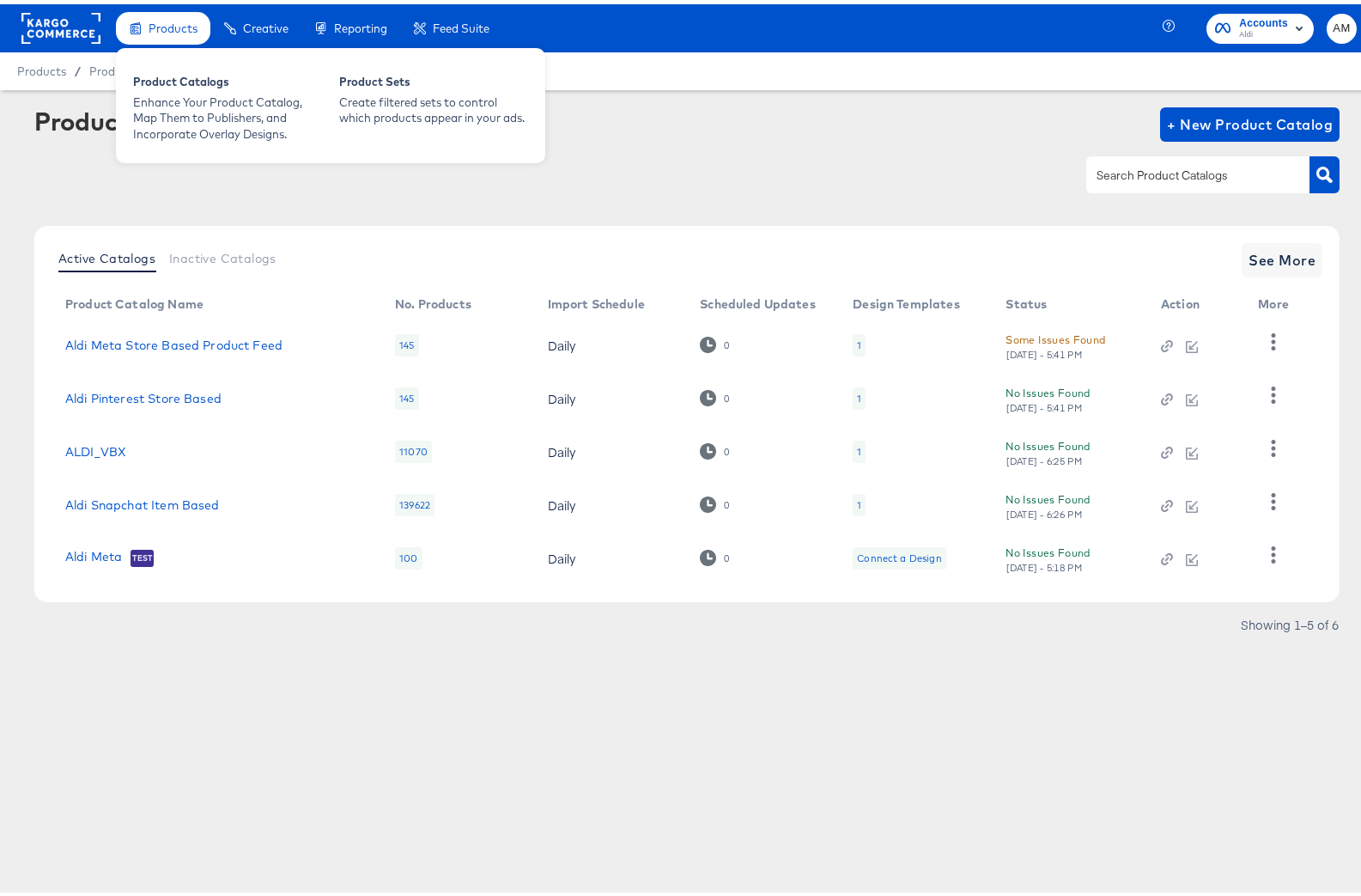
click at [152, 17] on span "Products" at bounding box center [173, 24] width 49 height 14
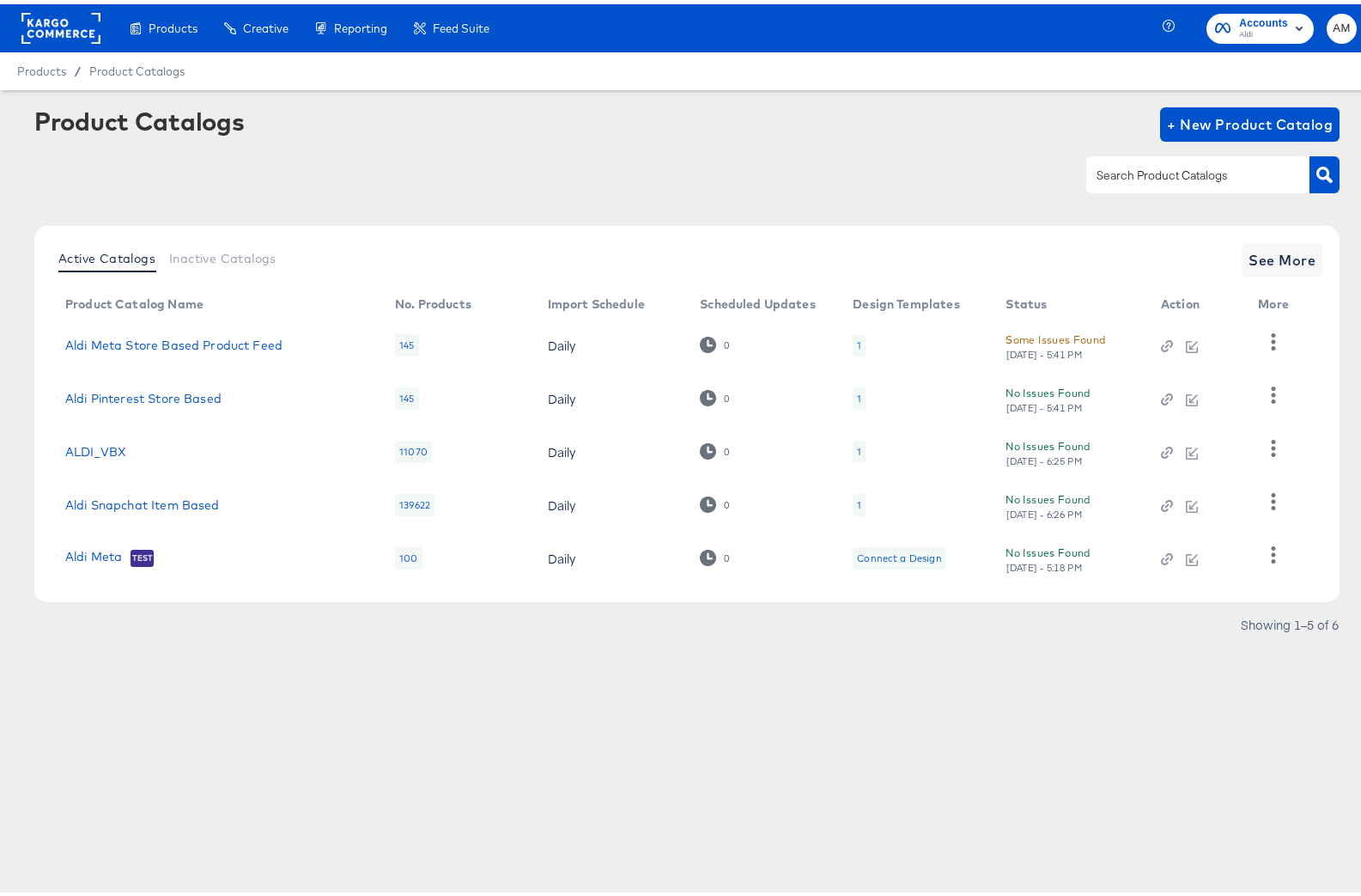
click at [59, 28] on rect at bounding box center [61, 24] width 79 height 31
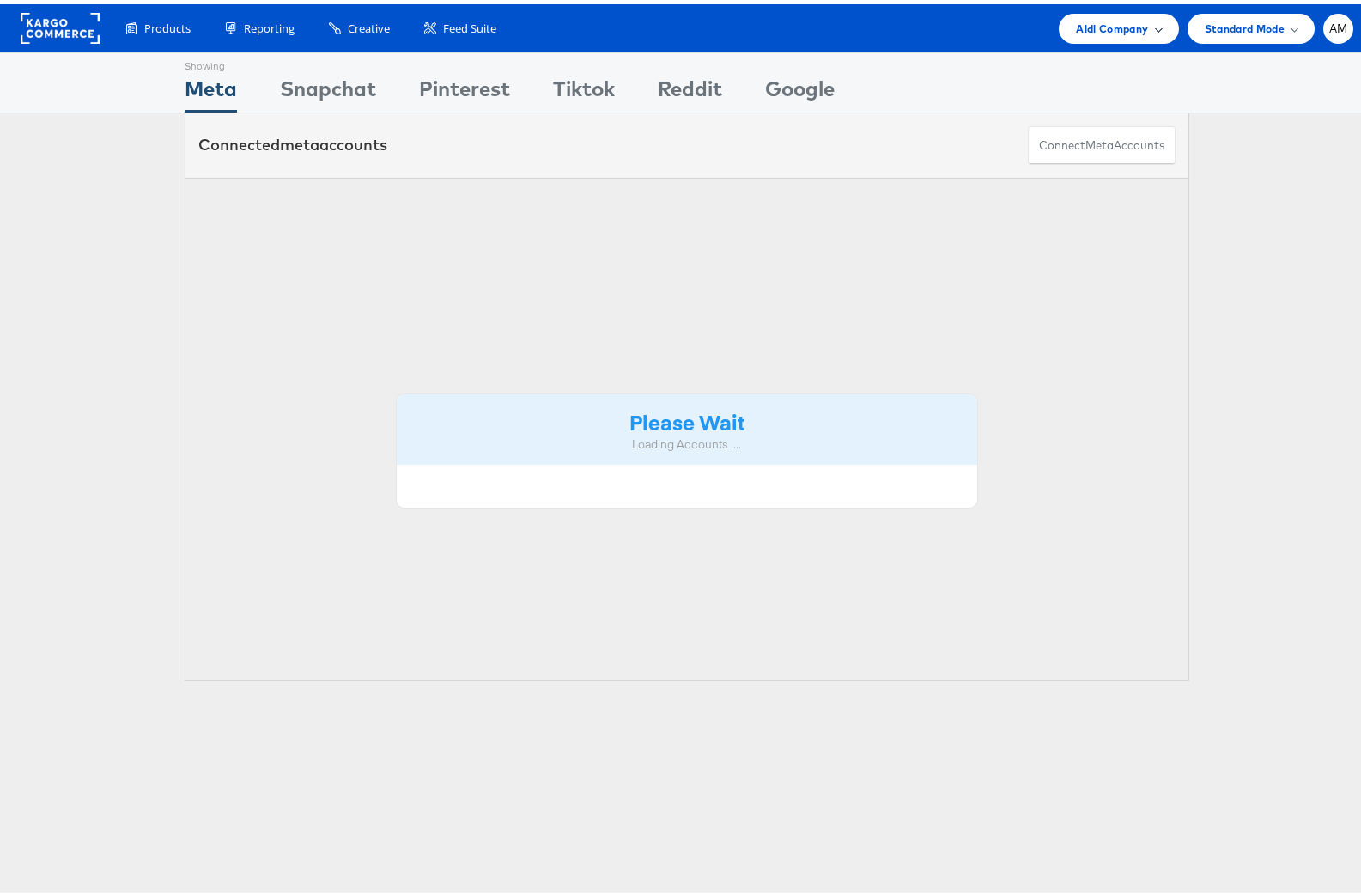
click at [1076, 23] on span "Aldi Company" at bounding box center [1112, 24] width 72 height 18
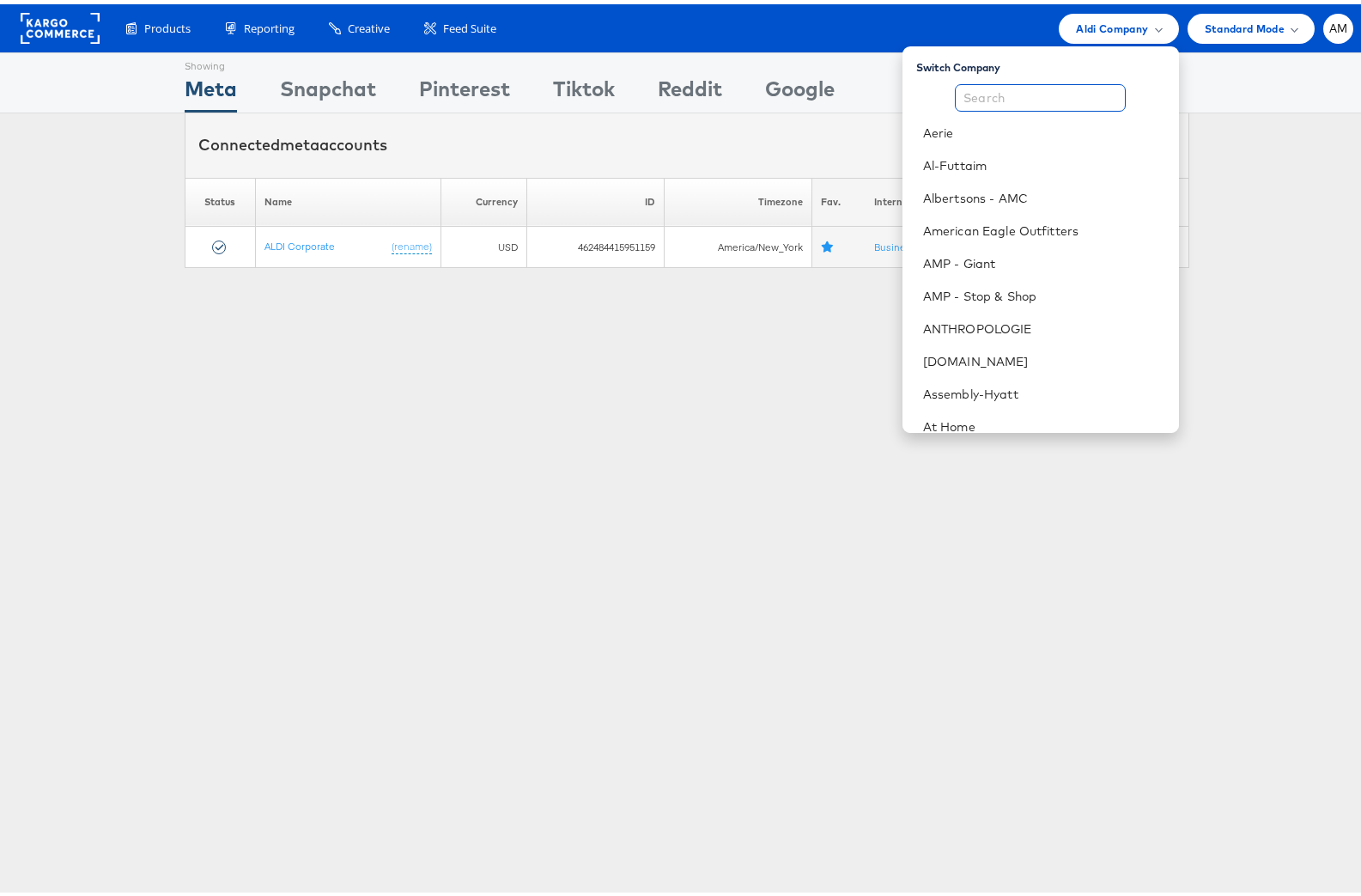
click at [1031, 96] on input "text" at bounding box center [1041, 93] width 171 height 27
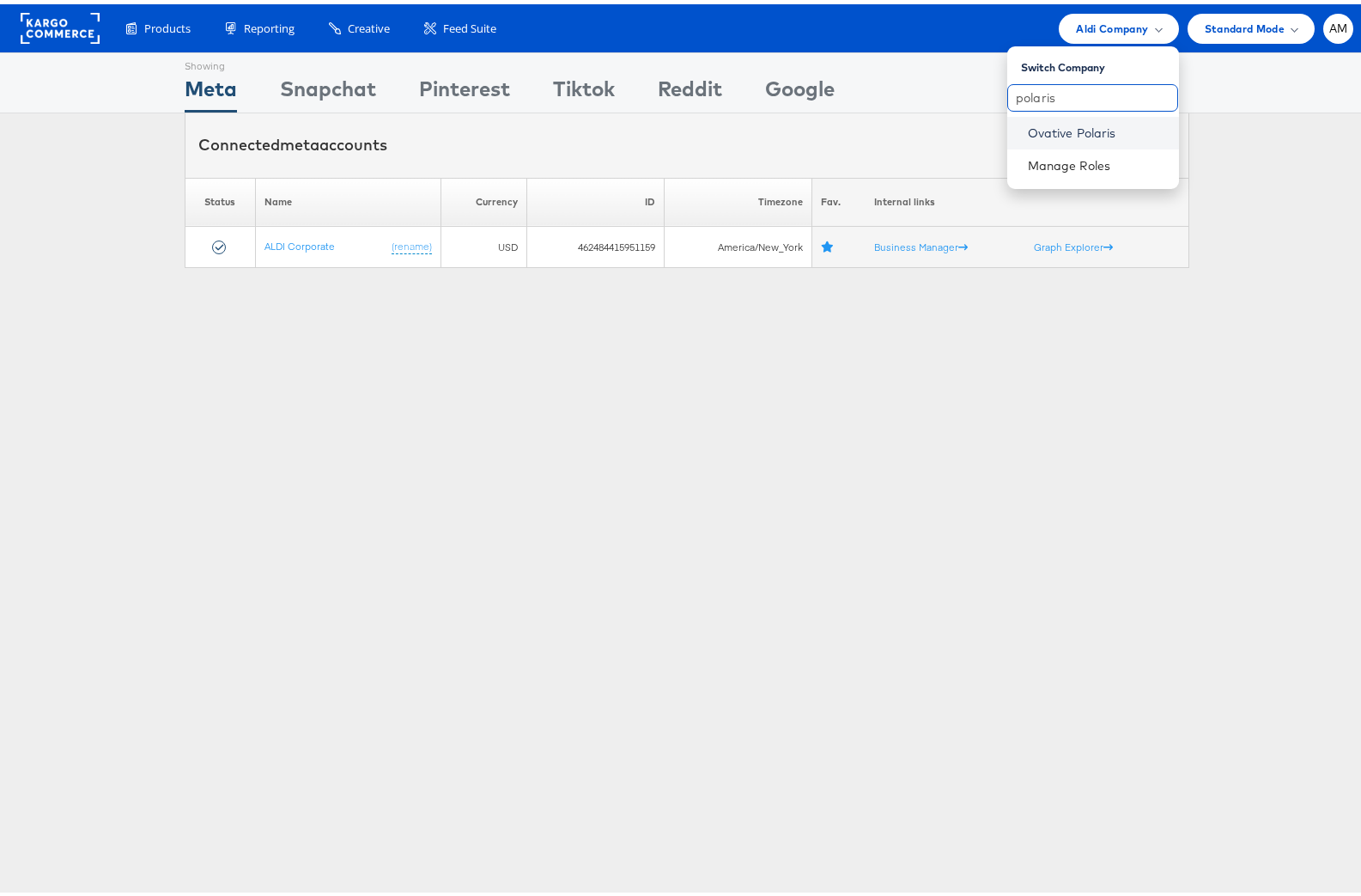
type input "polaris"
click at [1058, 133] on link "Ovative Polaris" at bounding box center [1097, 129] width 137 height 17
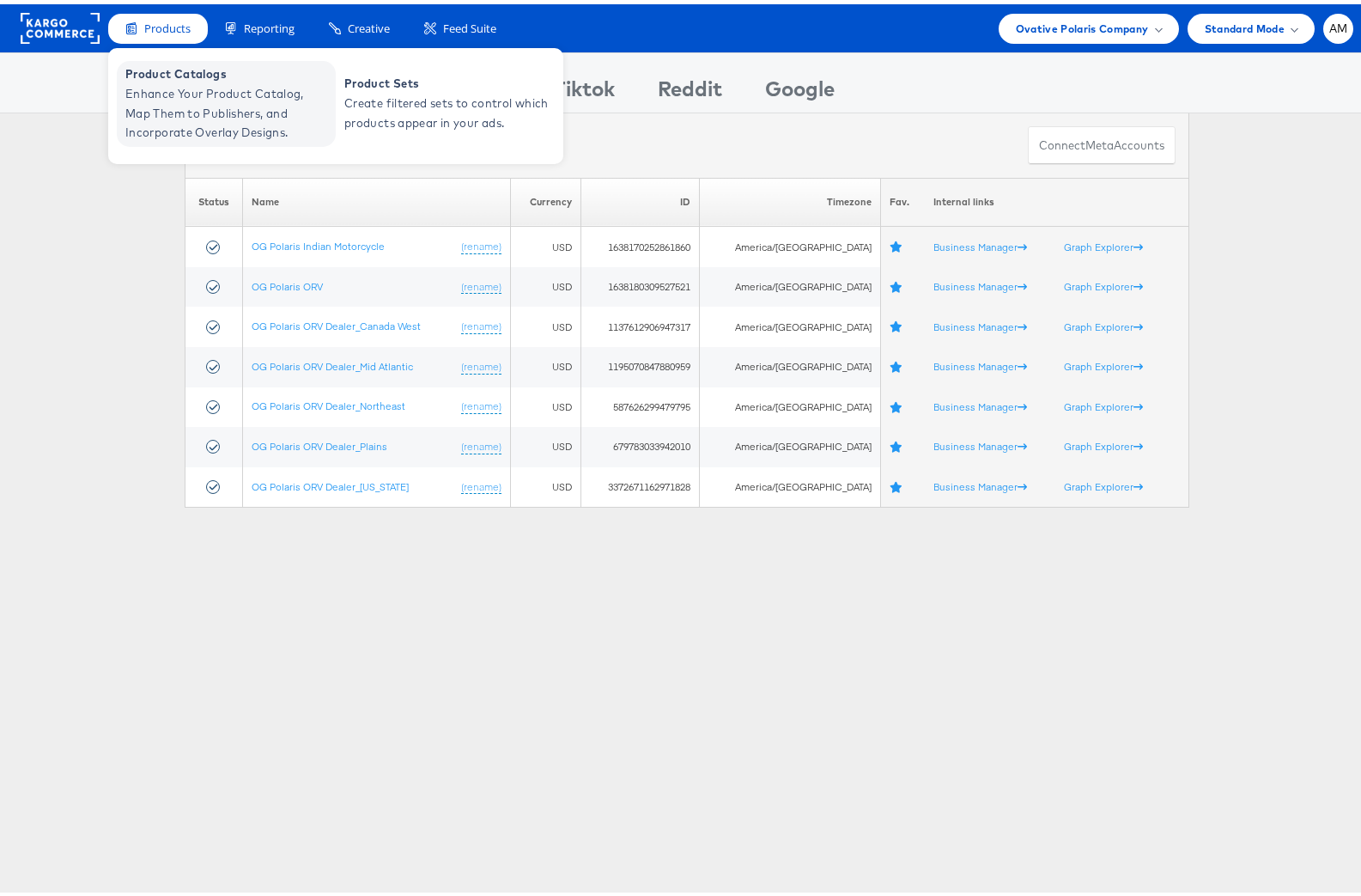
click at [201, 78] on span "Product Catalogs" at bounding box center [228, 70] width 206 height 20
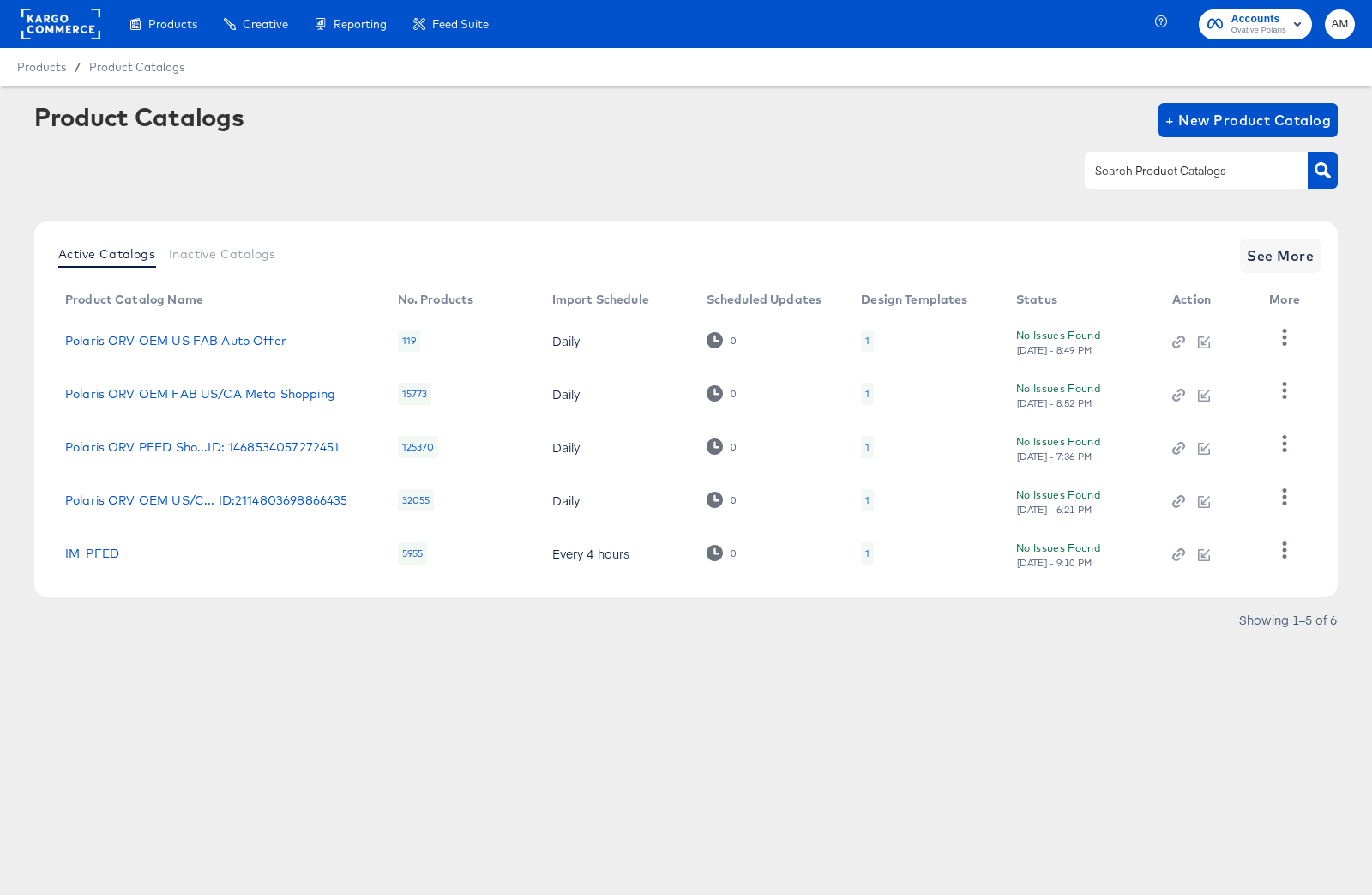
click at [413, 447] on div "125370" at bounding box center [418, 448] width 41 height 23
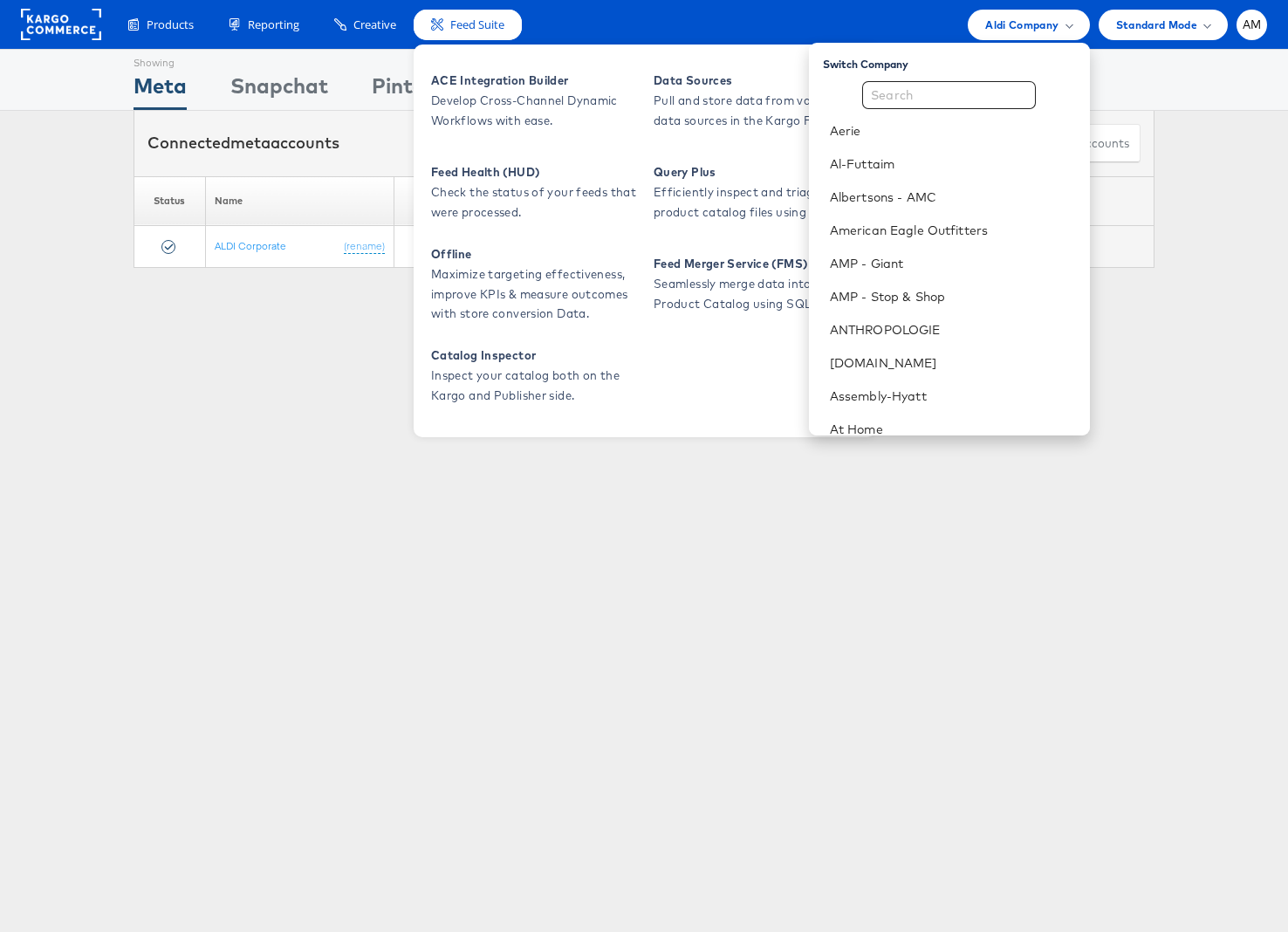
drag, startPoint x: 635, startPoint y: 17, endPoint x: 477, endPoint y: 14, distance: 158.0
click at [635, 17] on div "Products Product Catalogs Enhance Your Product Catalog, Map Them to Publishers,…" at bounding box center [688, 25] width 1157 height 31
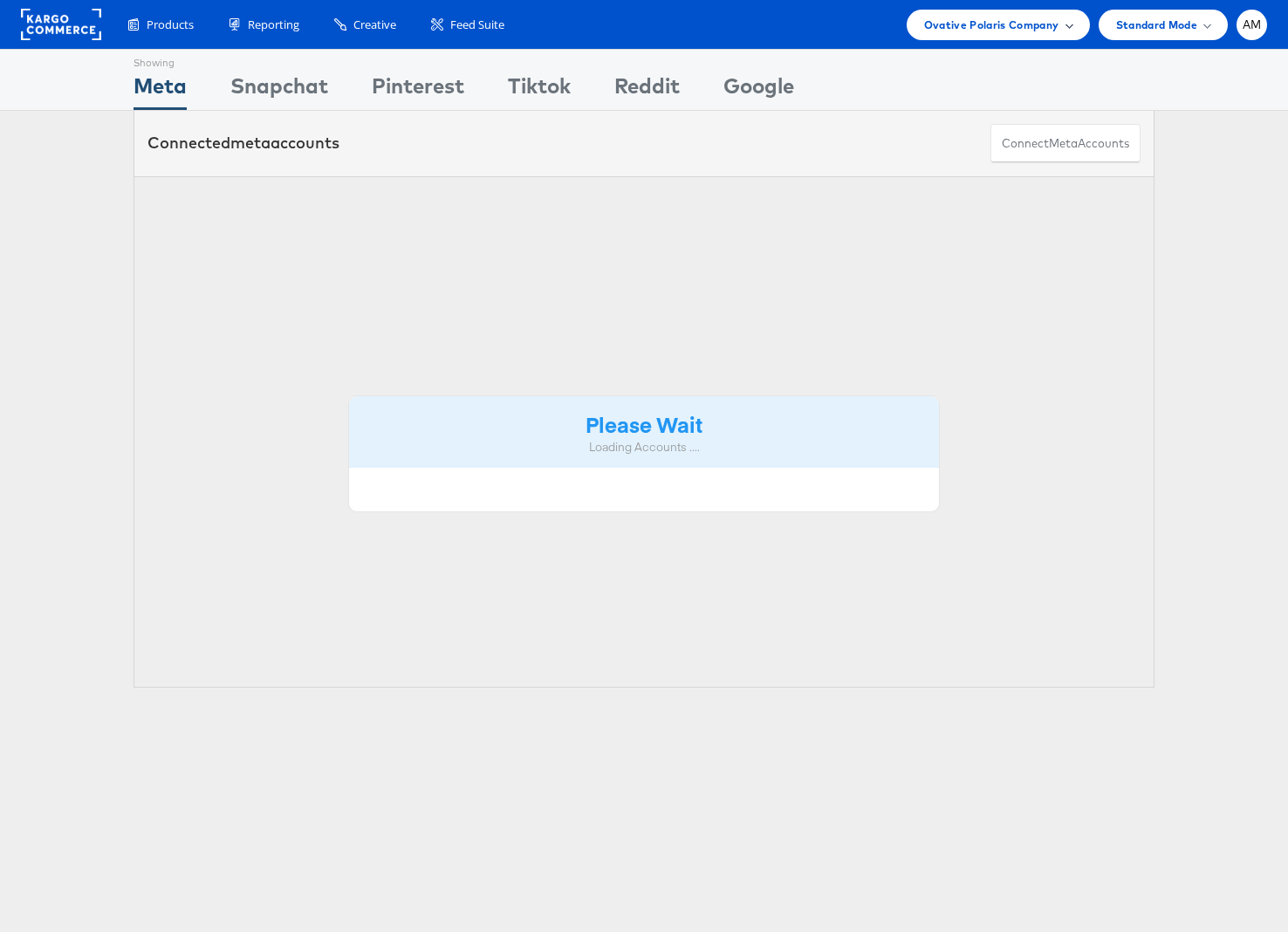
click at [990, 23] on span "Ovative Polaris Company" at bounding box center [991, 24] width 135 height 18
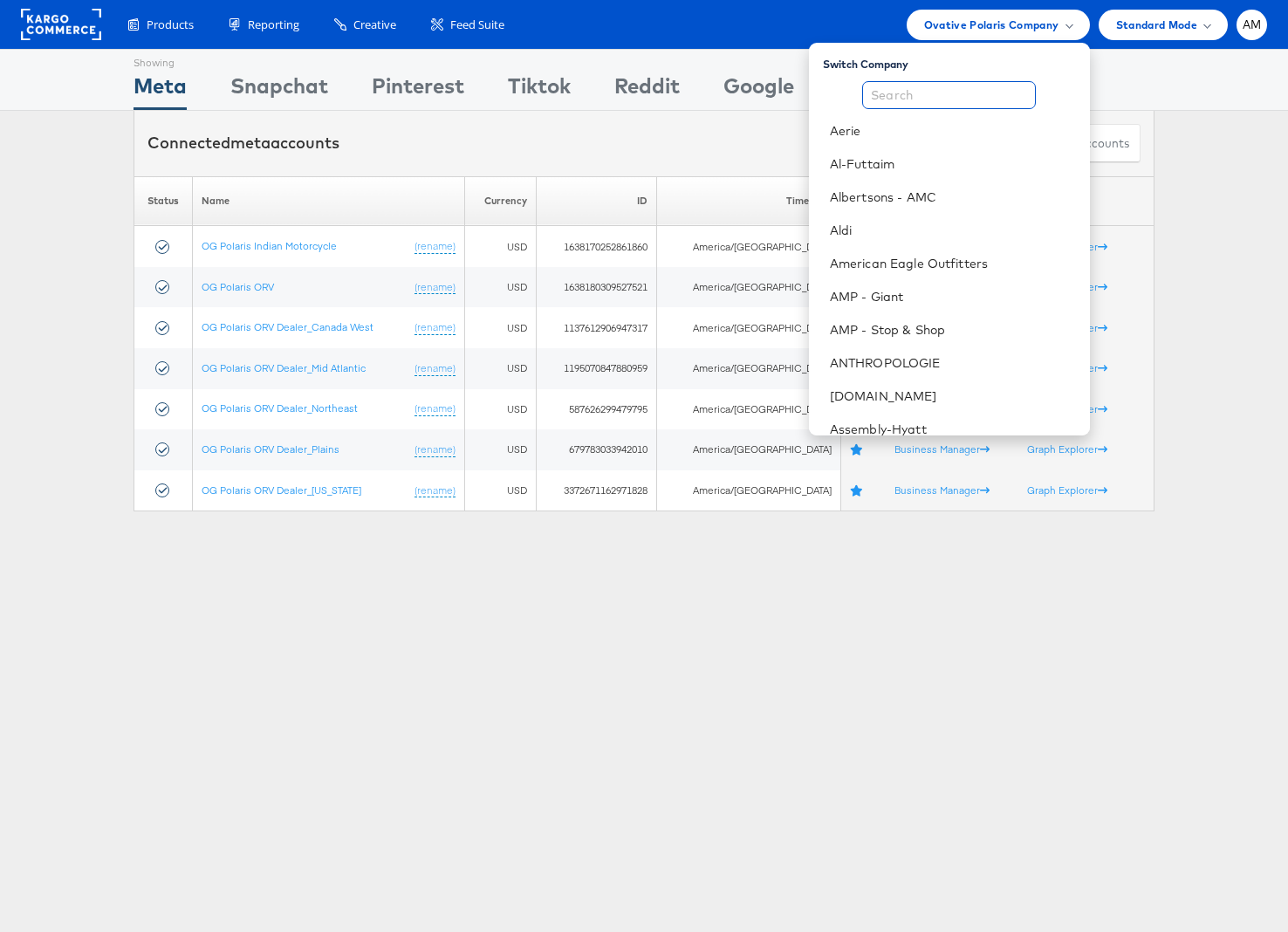
click at [947, 95] on input "text" at bounding box center [950, 95] width 174 height 28
type input "S"
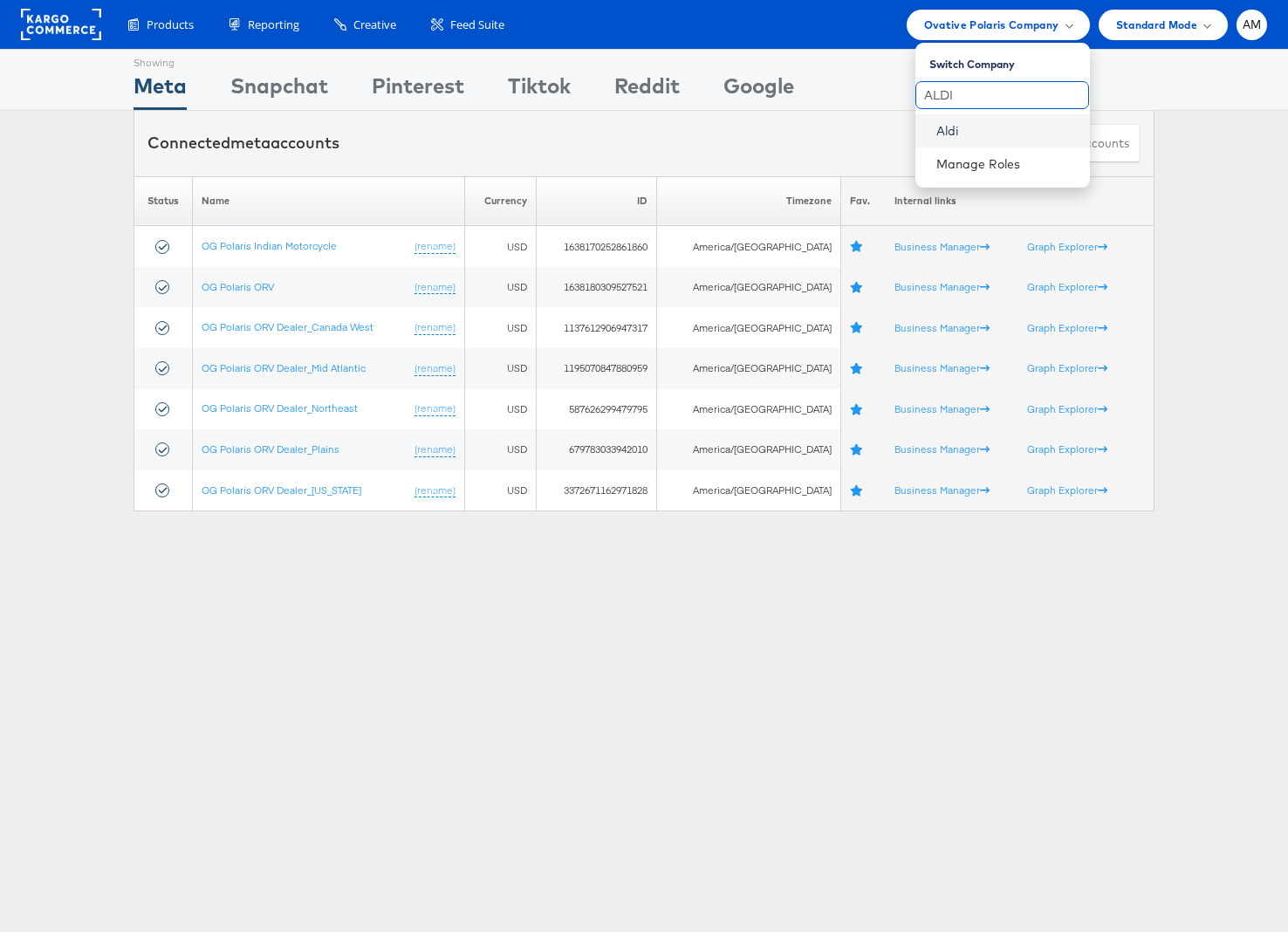
type input "ALDI"
click at [950, 136] on link "Aldi" at bounding box center [1006, 131] width 140 height 17
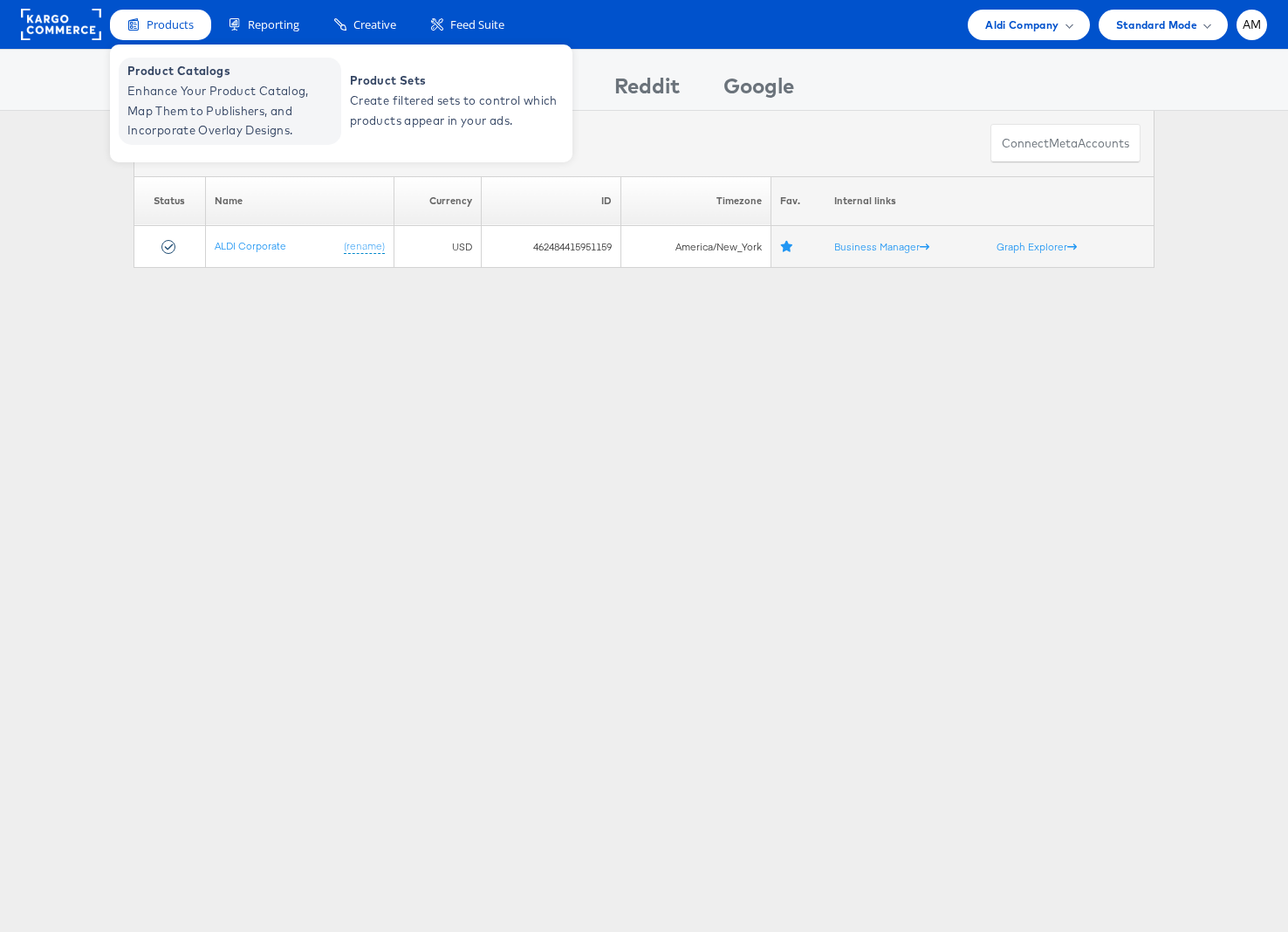
click at [178, 79] on span "Product Catalogs" at bounding box center [231, 71] width 209 height 20
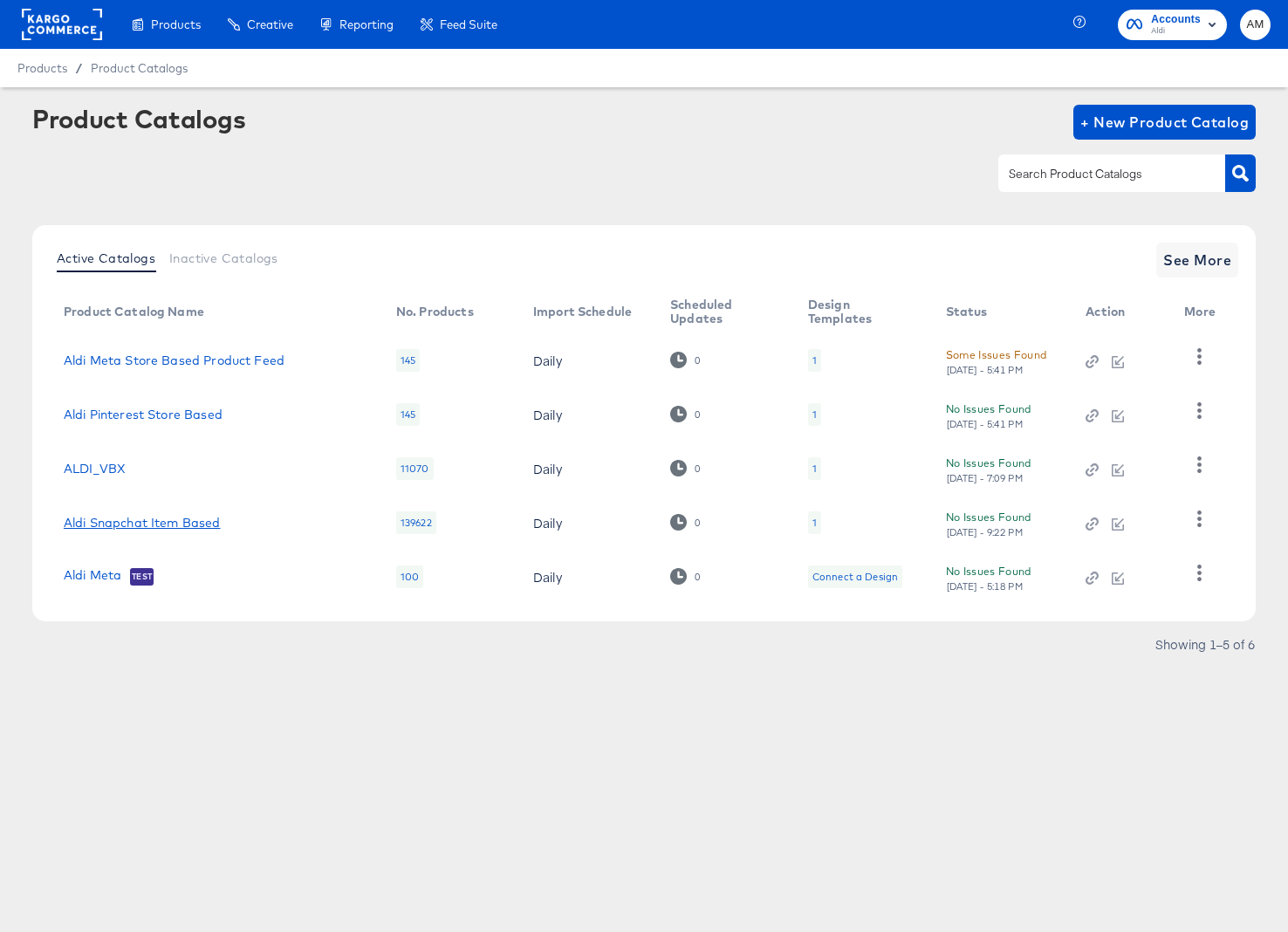
click at [154, 524] on link "Aldi Snapchat Item Based" at bounding box center [142, 522] width 157 height 14
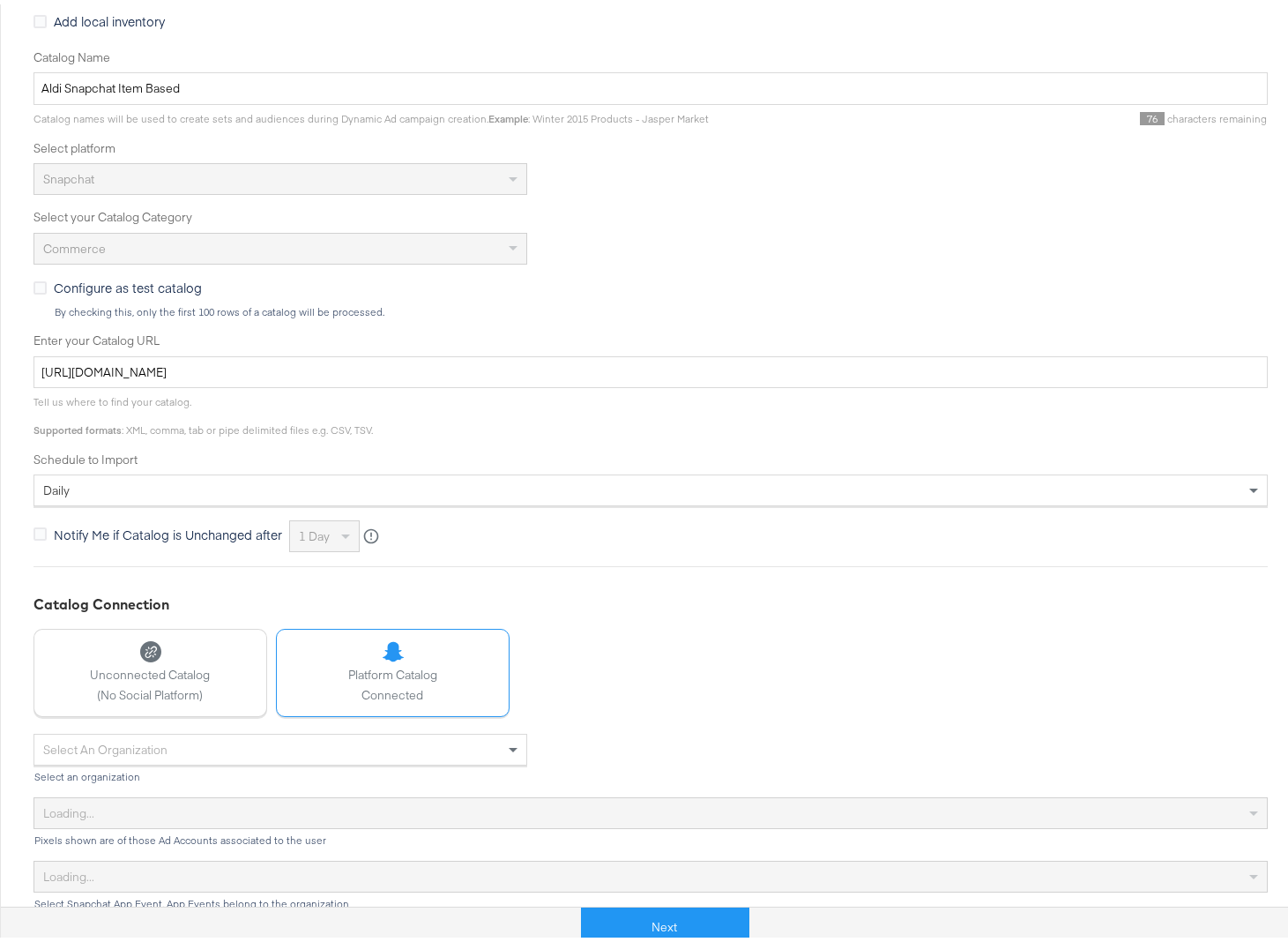
scroll to position [335, 0]
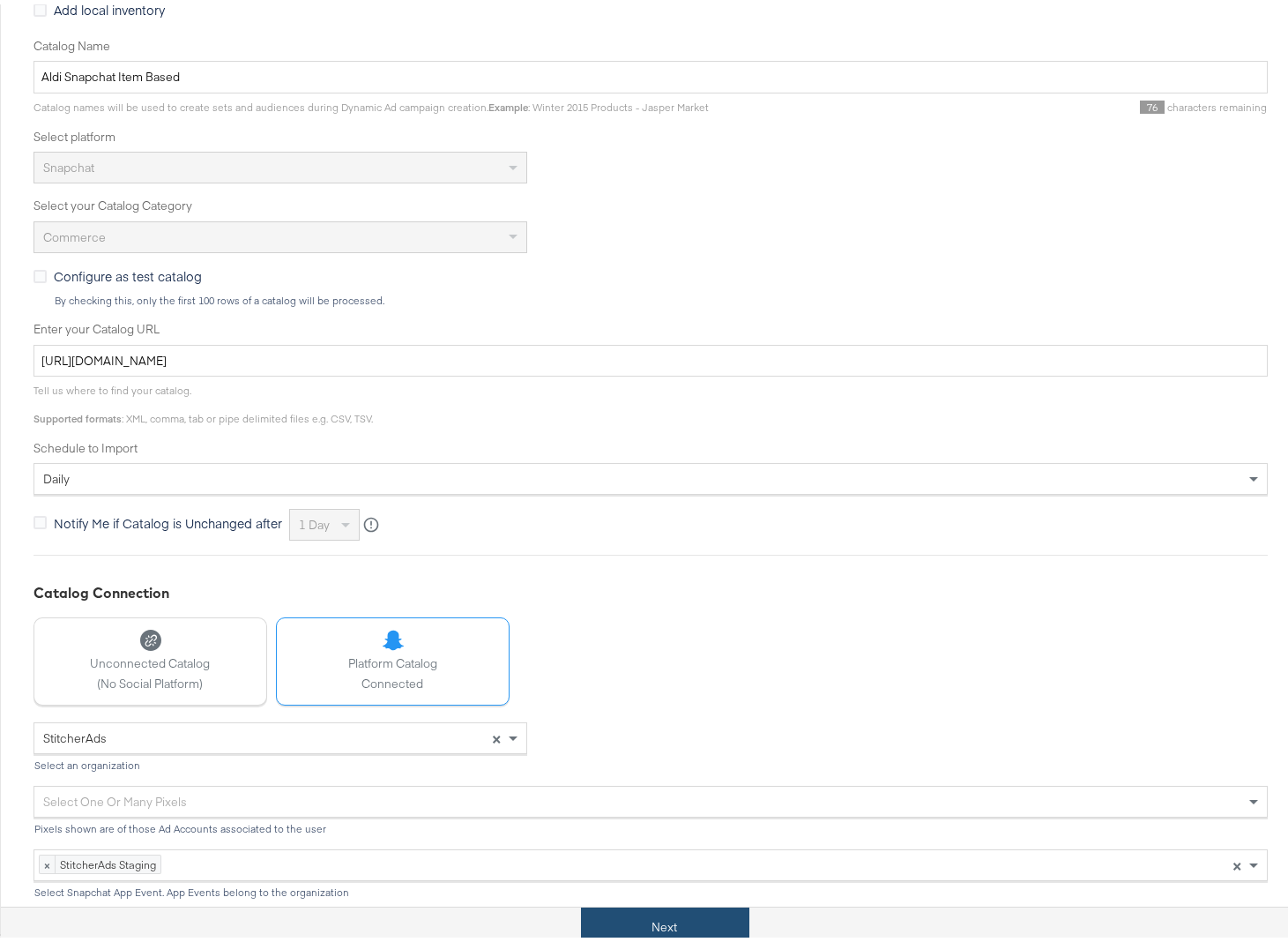
click at [633, 918] on button "Next" at bounding box center [665, 922] width 168 height 40
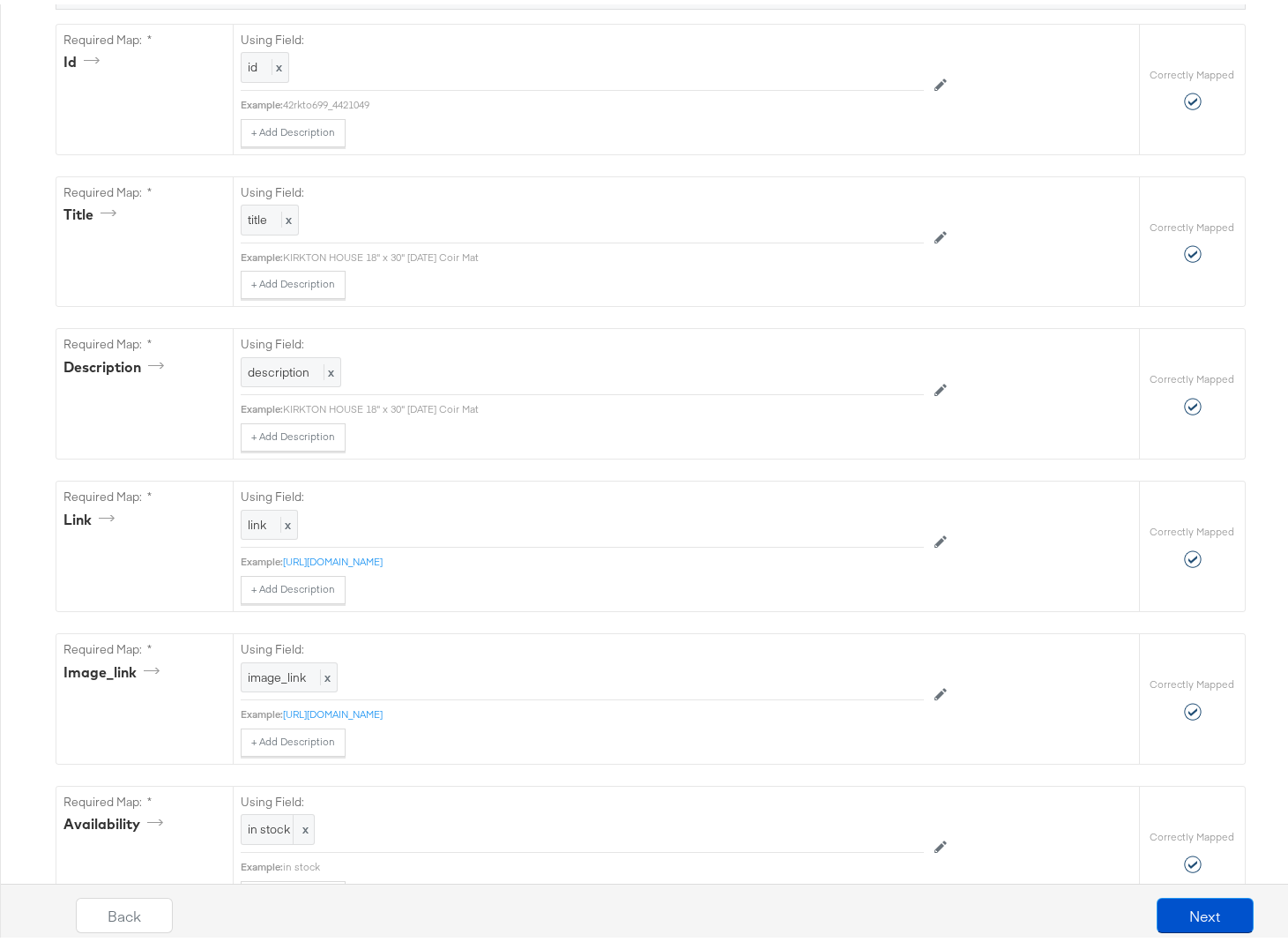
scroll to position [1688, 0]
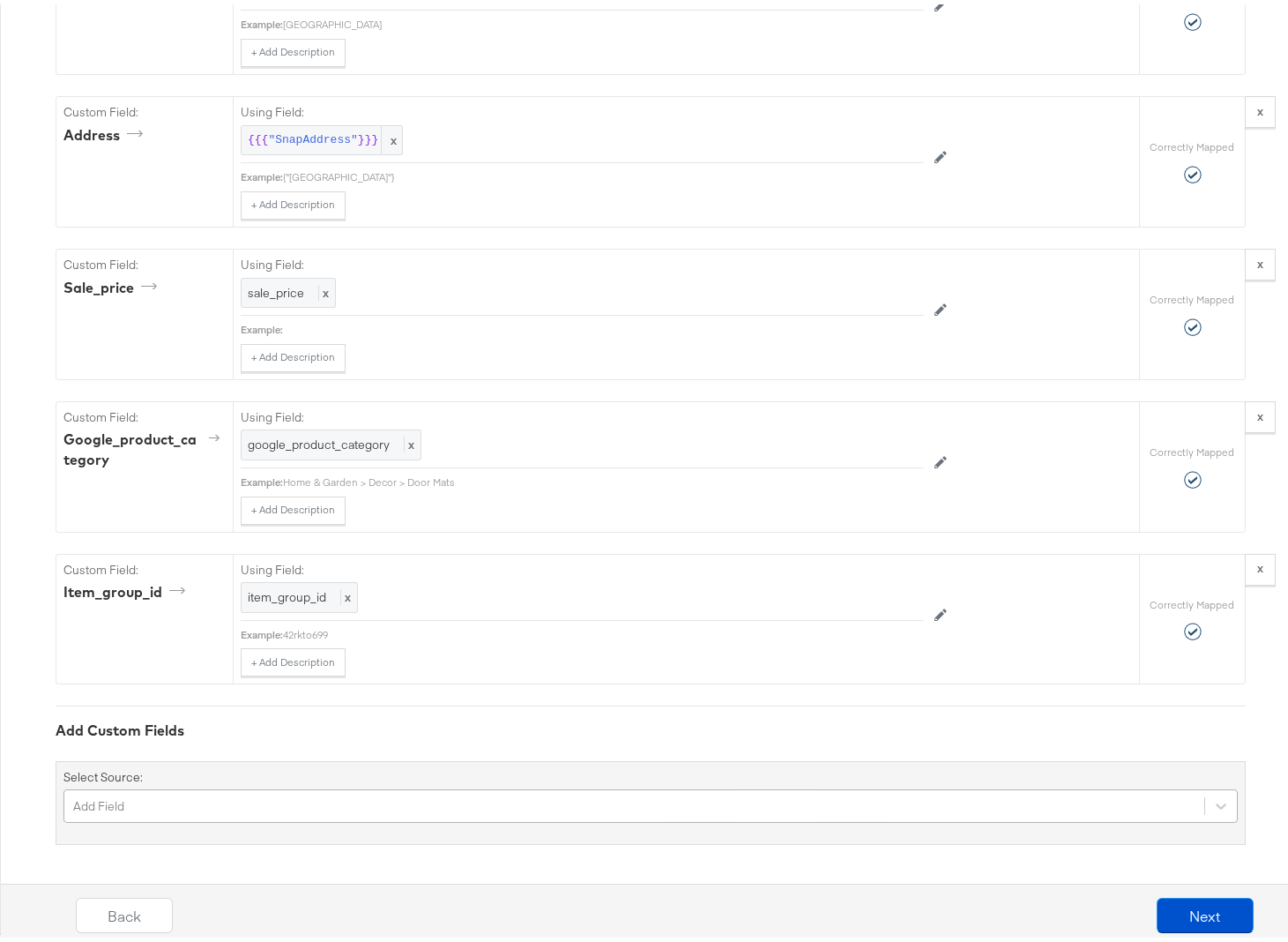
click at [209, 801] on div "Add Field" at bounding box center [650, 801] width 1174 height 34
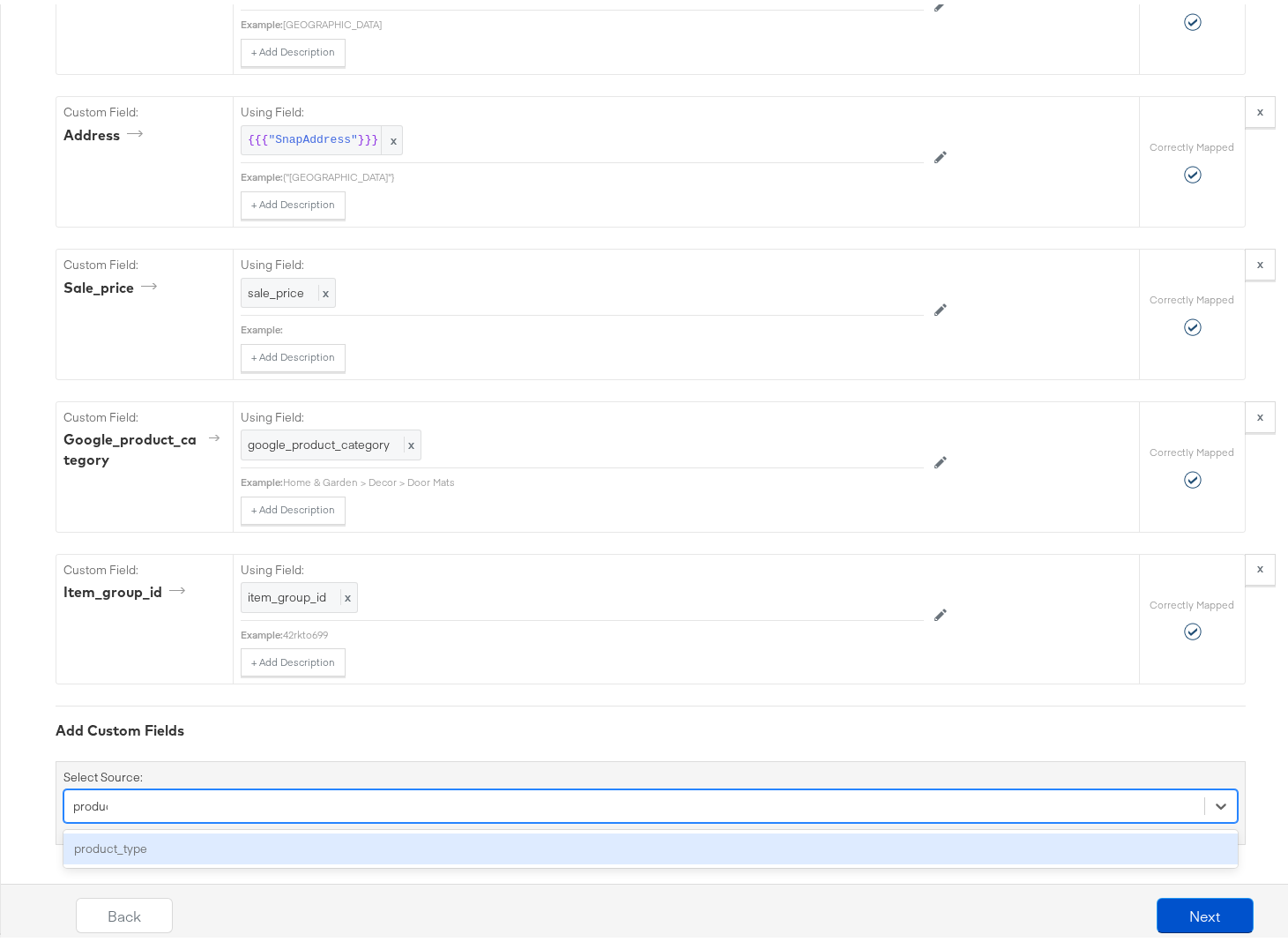
type input "product"
click at [157, 847] on div "product_type" at bounding box center [650, 844] width 1174 height 31
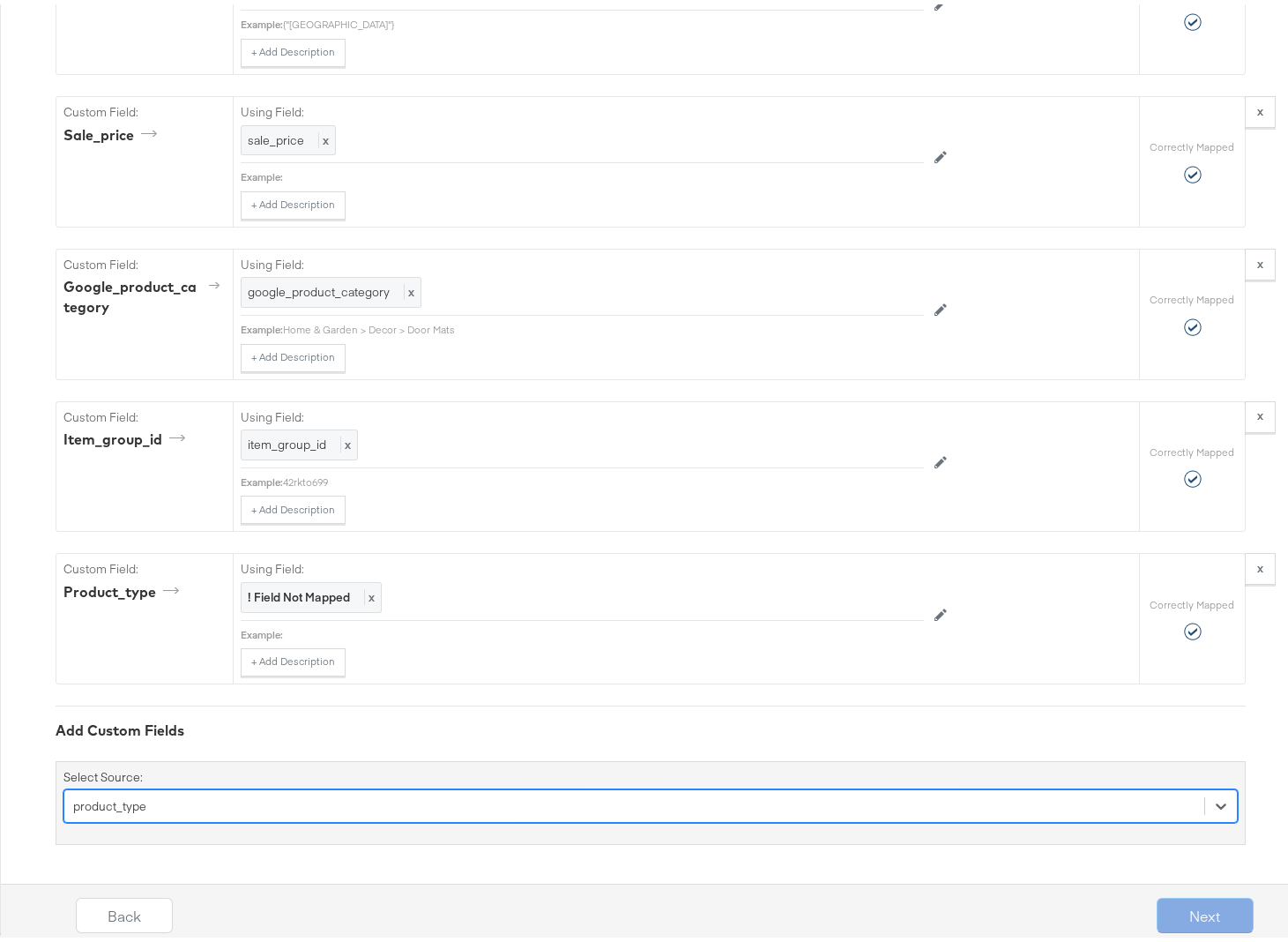
scroll to position [1841, 0]
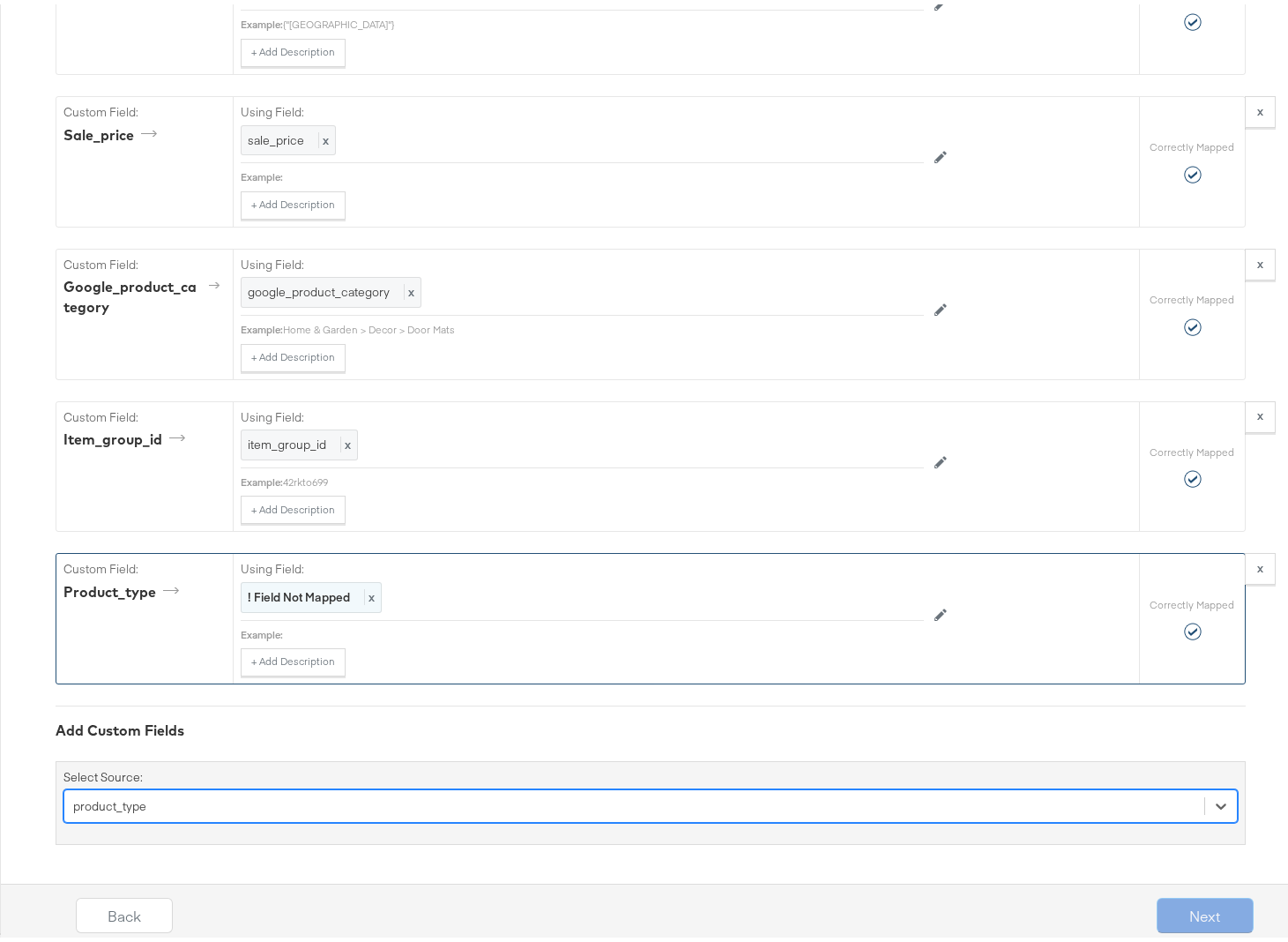
click at [301, 597] on strong "! Field Not Mapped" at bounding box center [299, 592] width 102 height 15
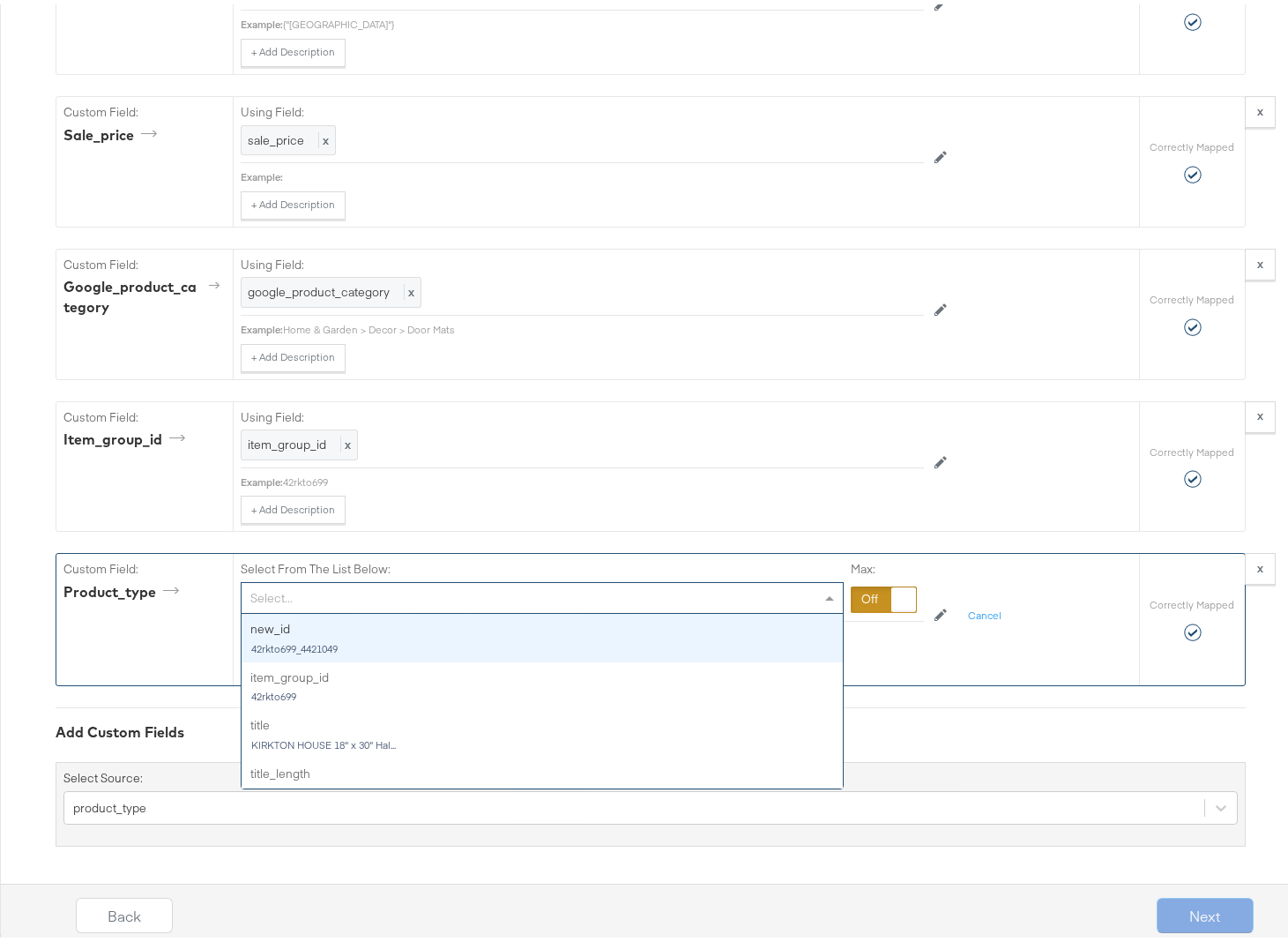
click at [301, 599] on div "Select..." at bounding box center [542, 593] width 601 height 30
type input "cate"
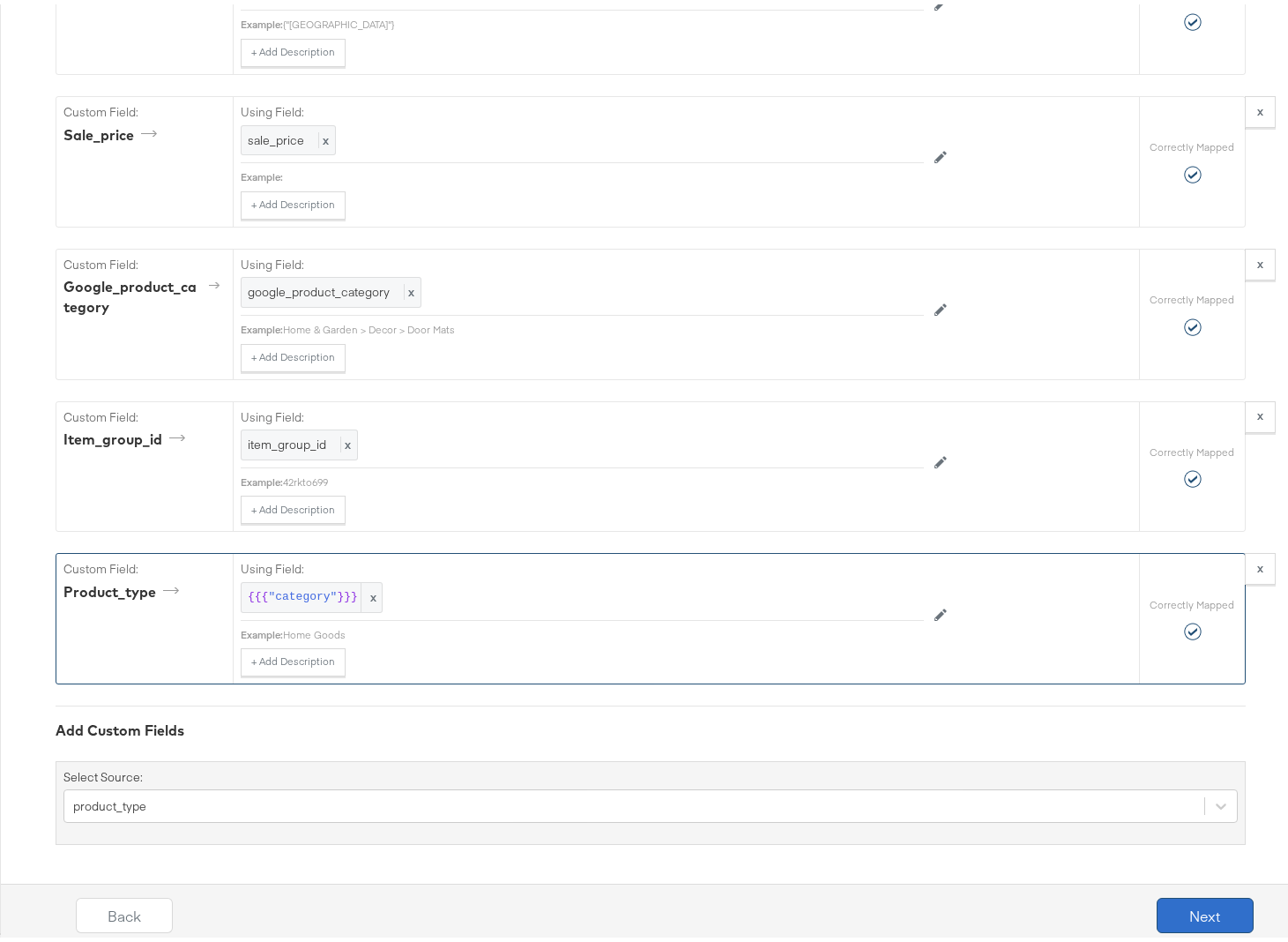
click at [1178, 906] on button "Next" at bounding box center [1205, 910] width 97 height 35
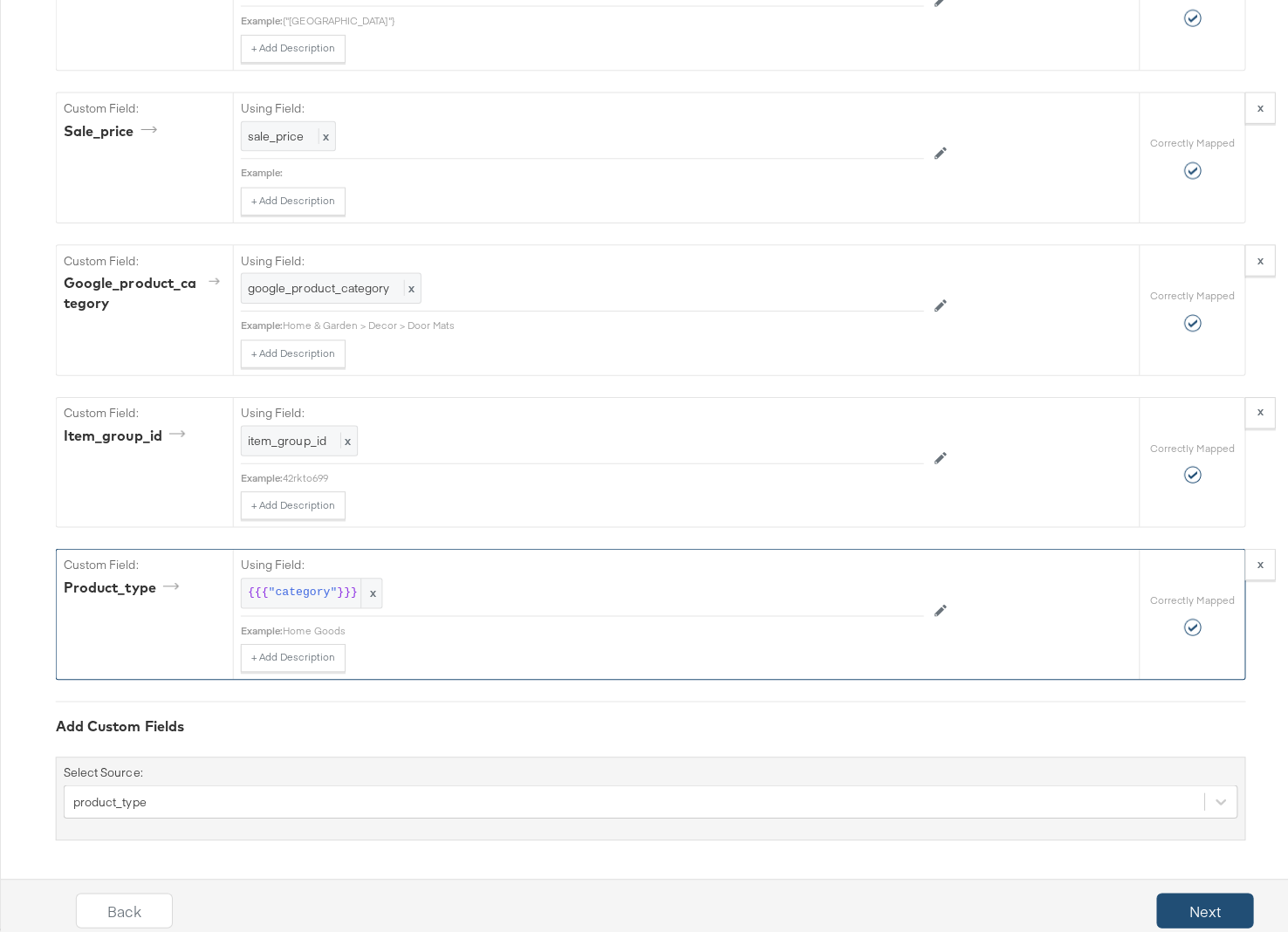
scroll to position [0, 0]
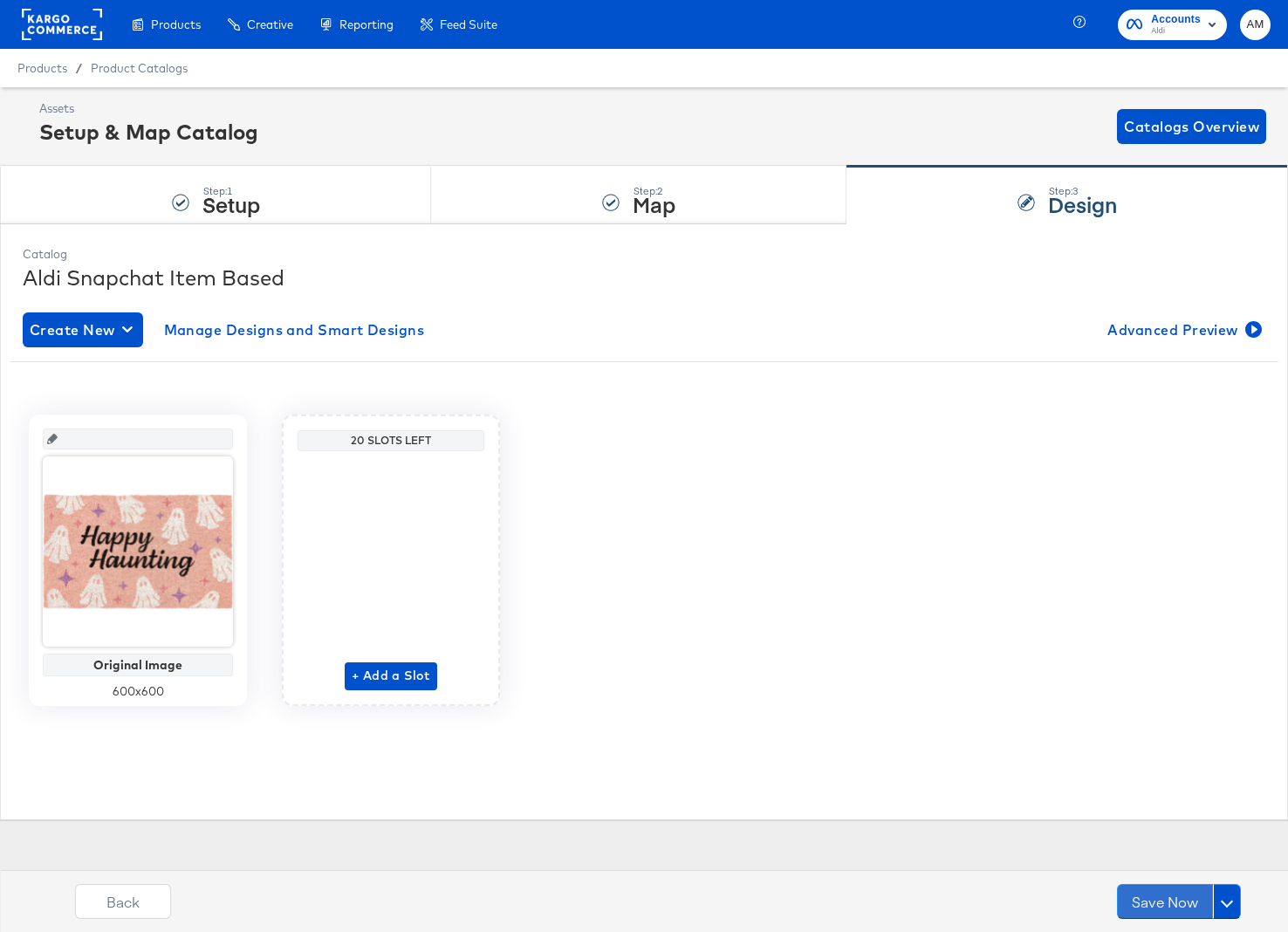
click at [1166, 897] on button "Save Now" at bounding box center [1165, 900] width 96 height 34
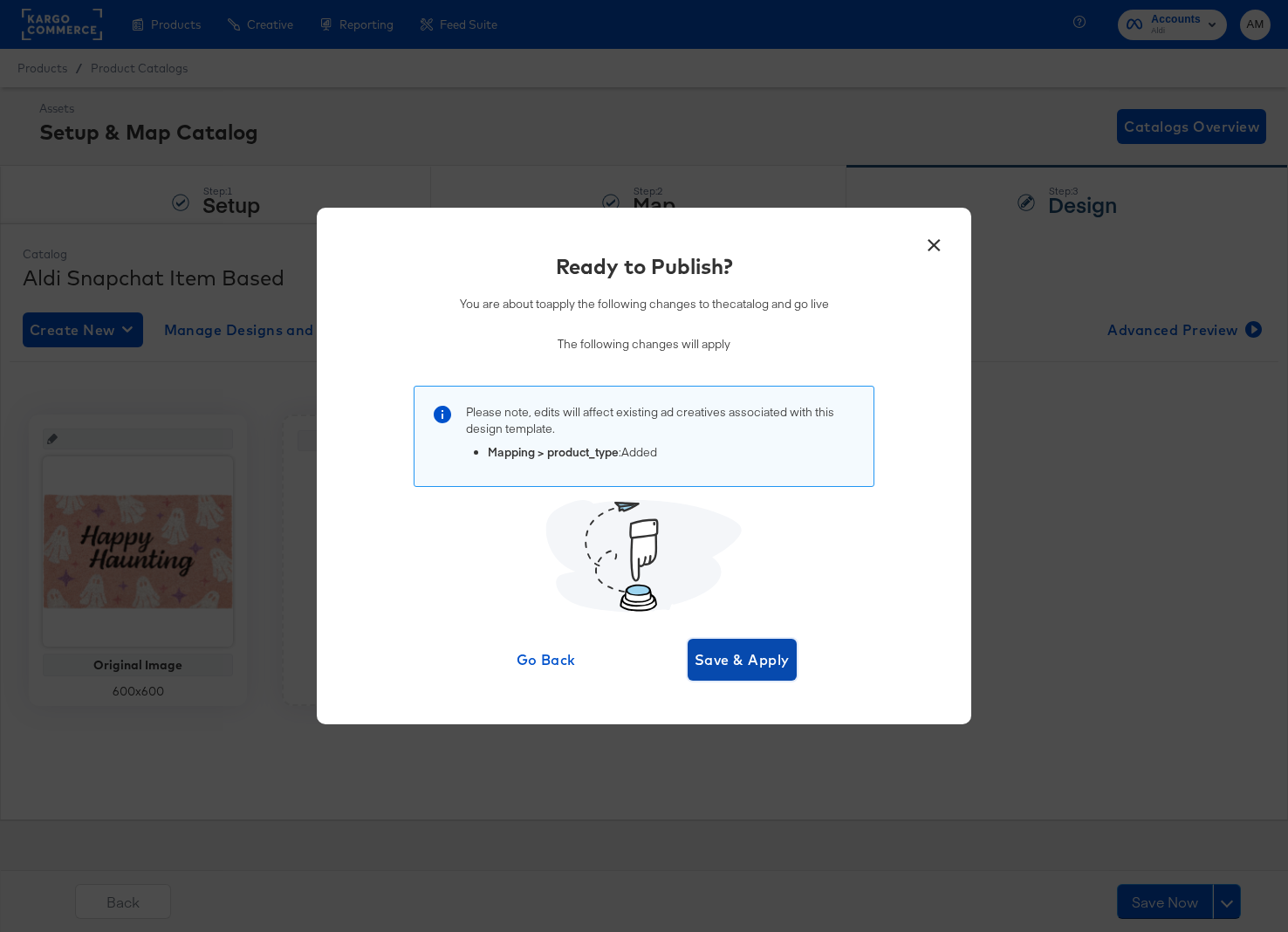
click at [745, 658] on span "Save & Apply" at bounding box center [741, 660] width 95 height 25
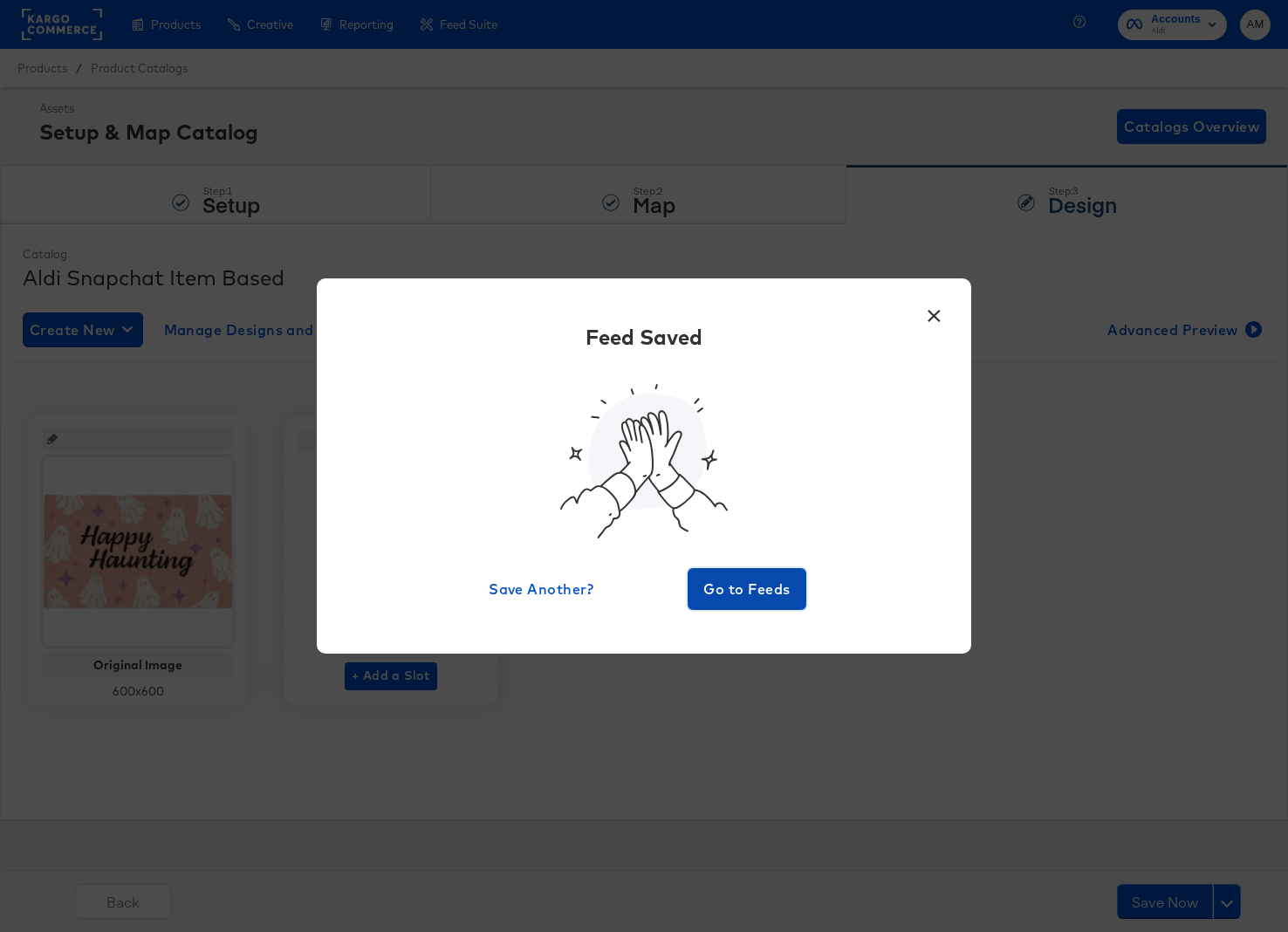
click at [739, 585] on span "Go to Feeds" at bounding box center [746, 589] width 104 height 25
